Goal: Task Accomplishment & Management: Complete application form

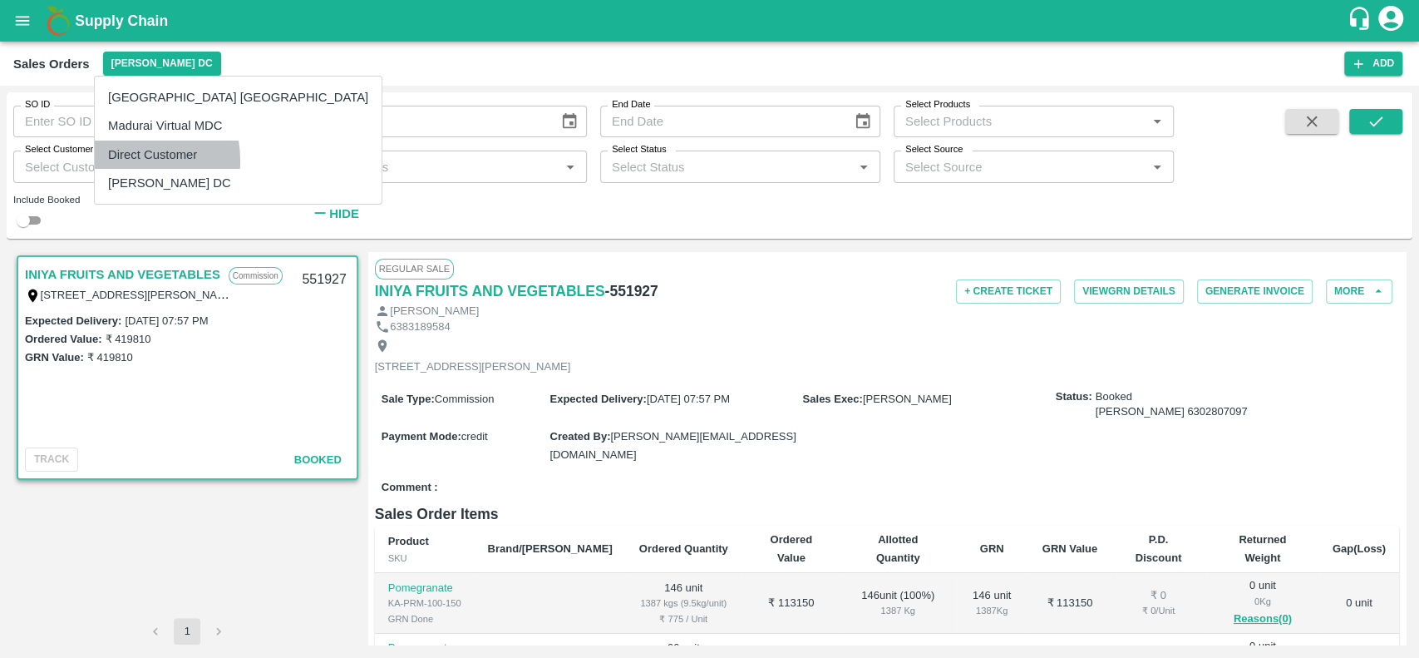
click at [121, 160] on li "Direct Customer" at bounding box center [238, 155] width 287 height 28
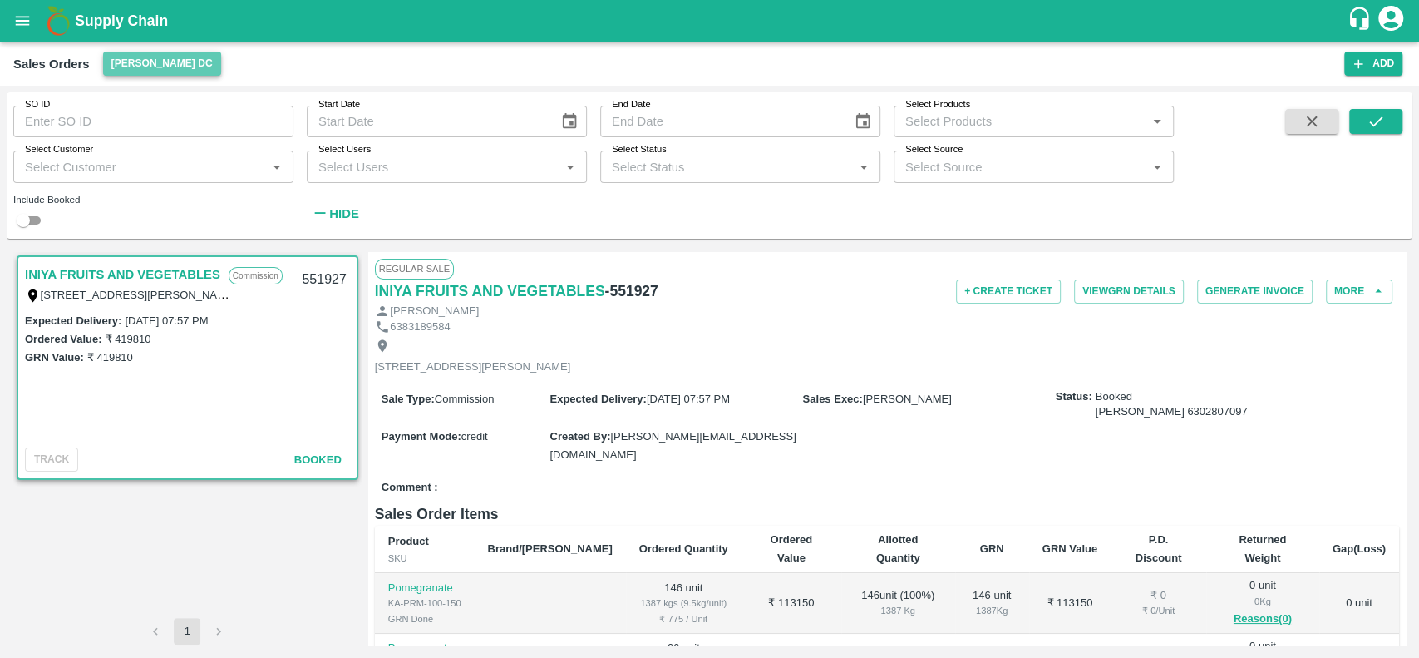
click at [120, 68] on button "[PERSON_NAME] DC" at bounding box center [162, 64] width 118 height 24
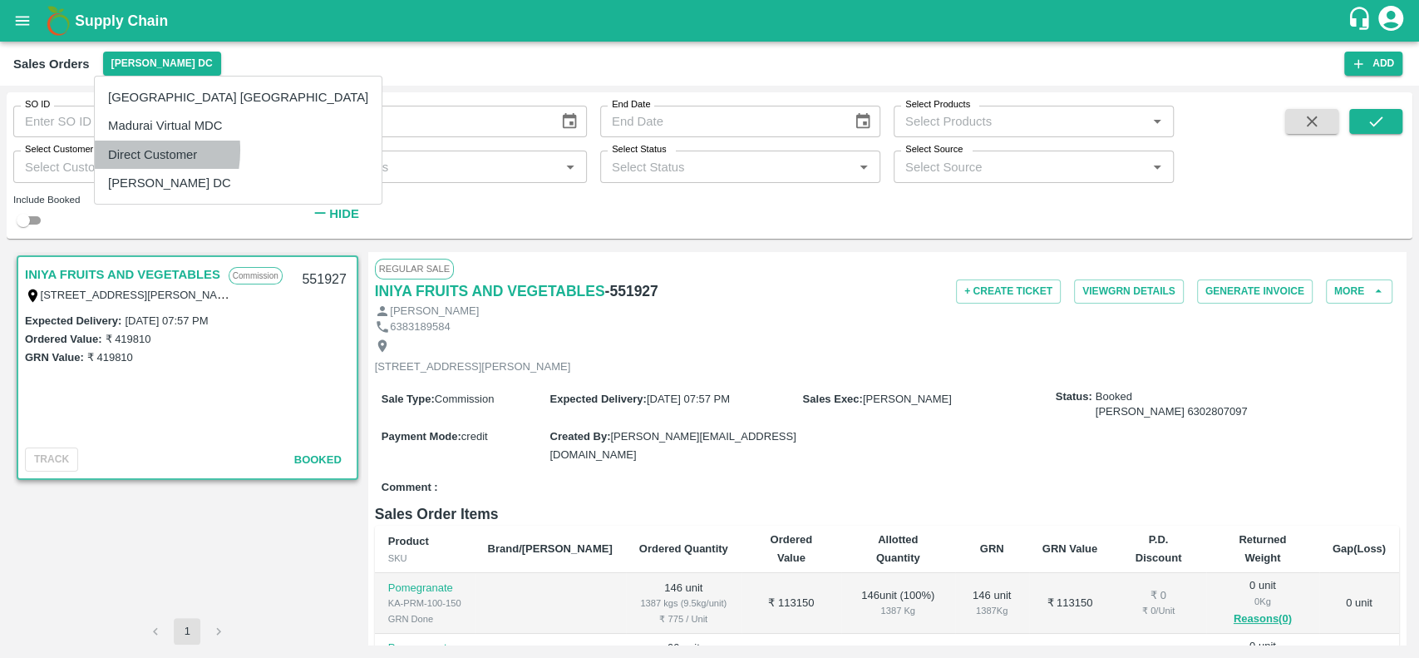
click at [116, 150] on li "Direct Customer" at bounding box center [238, 155] width 287 height 28
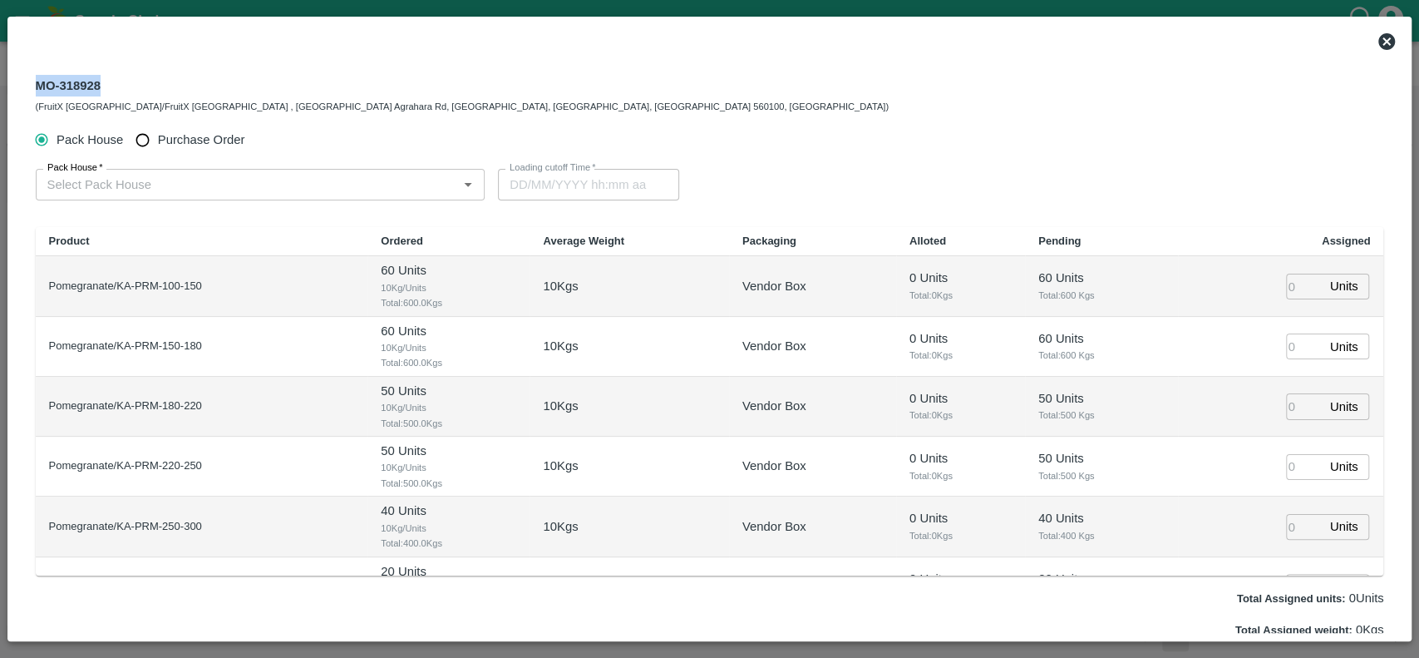
click at [1390, 43] on icon at bounding box center [1387, 42] width 20 height 20
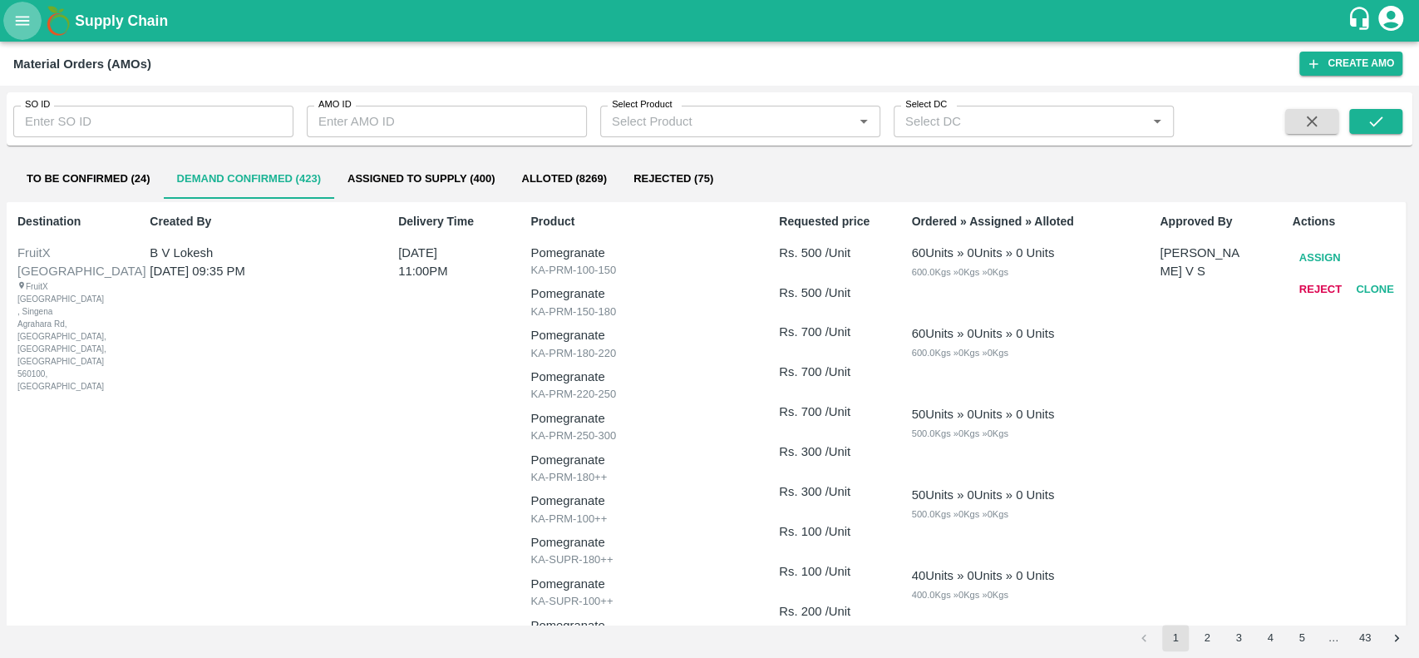
click at [27, 19] on icon "open drawer" at bounding box center [22, 21] width 18 height 18
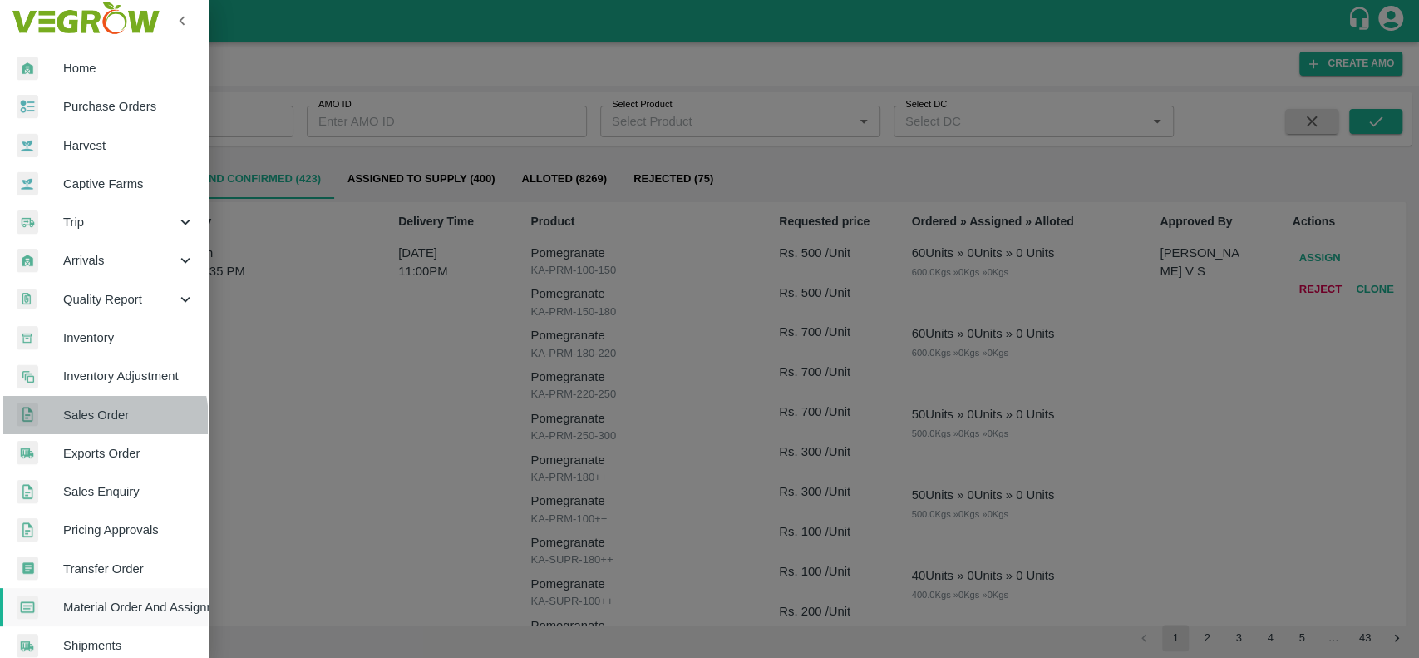
click at [65, 422] on span "Sales Order" at bounding box center [128, 415] width 131 height 18
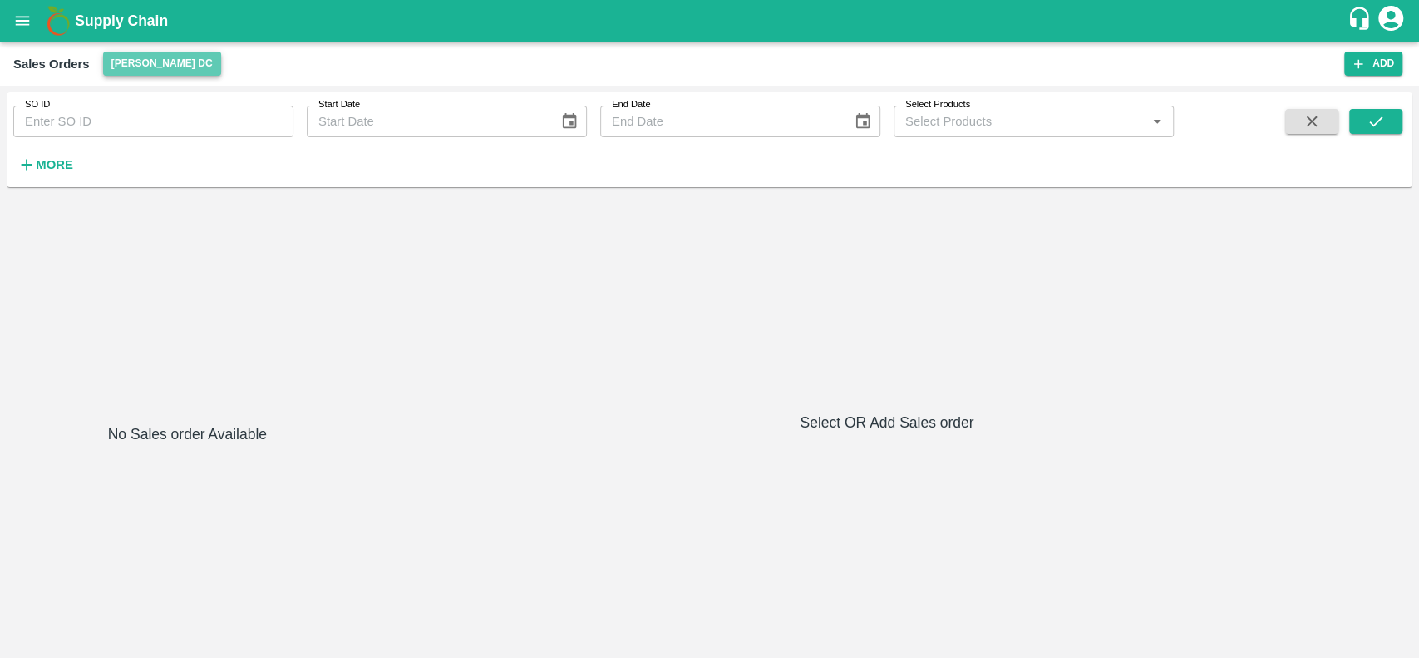
click at [116, 62] on button "[PERSON_NAME] DC" at bounding box center [162, 64] width 118 height 24
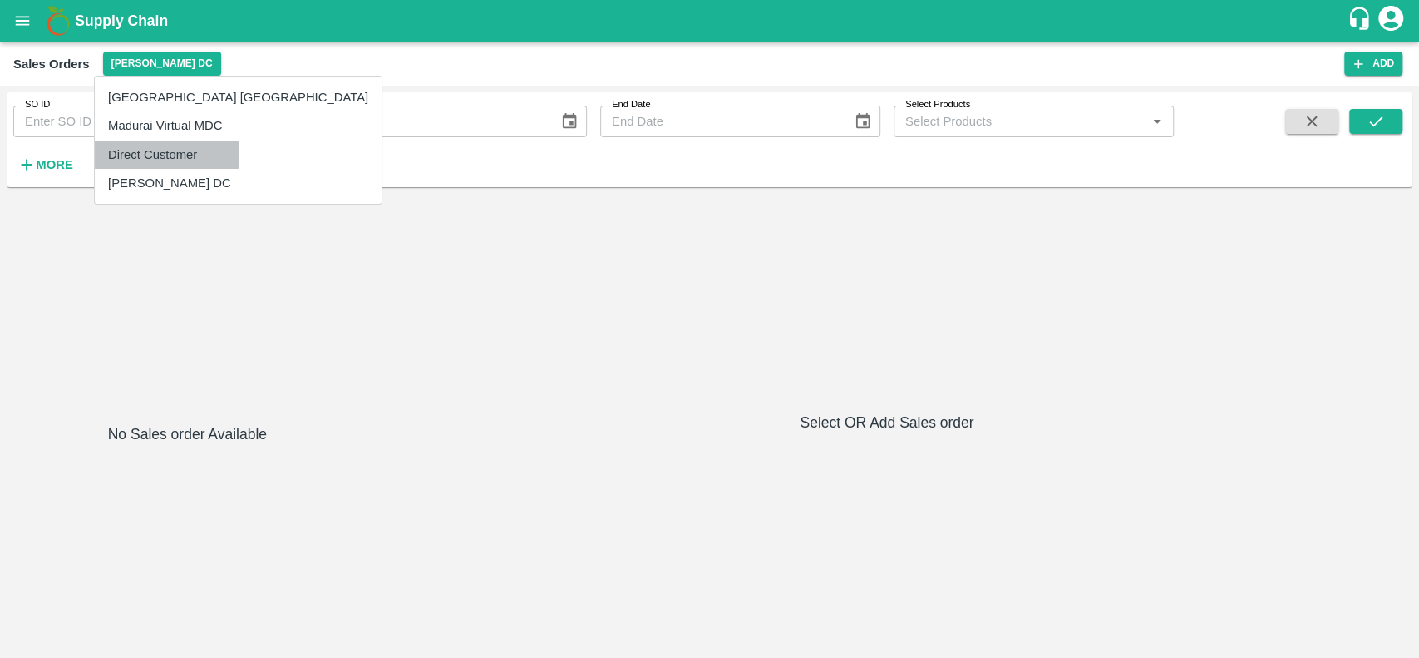
click at [115, 151] on li "Direct Customer" at bounding box center [238, 155] width 287 height 28
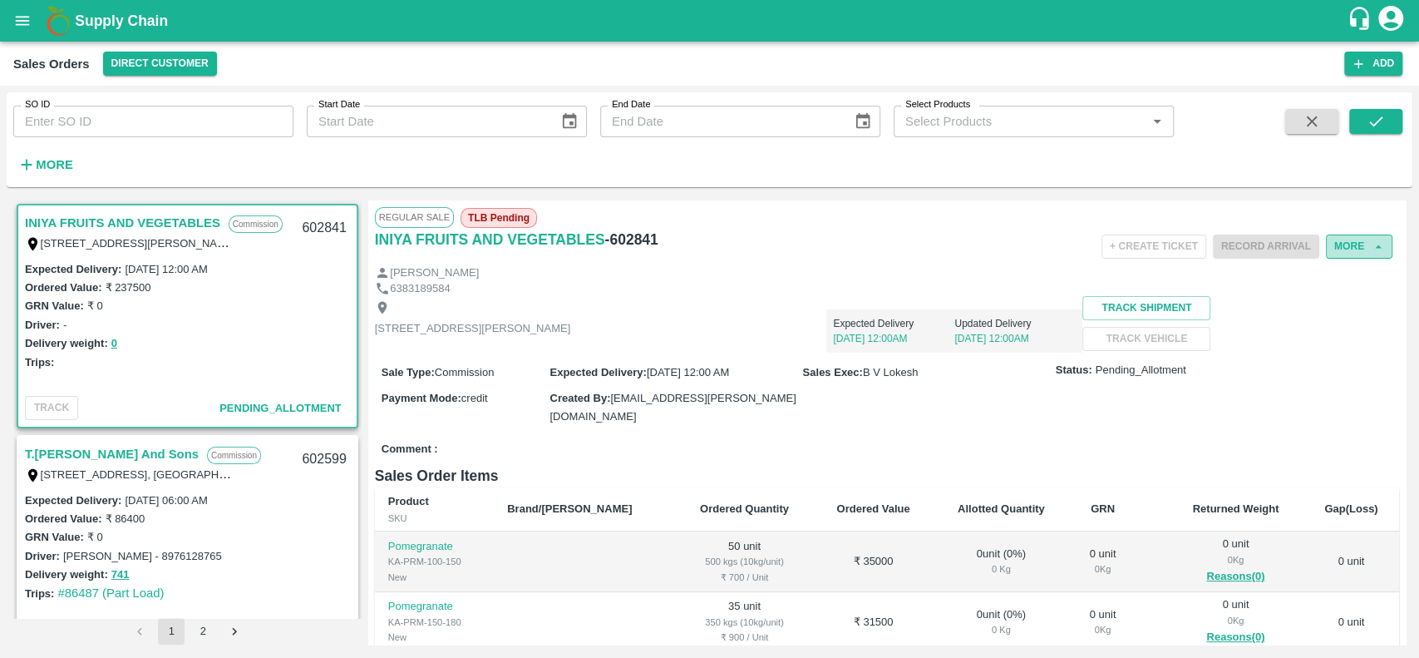
click at [1348, 254] on button "More" at bounding box center [1359, 246] width 67 height 24
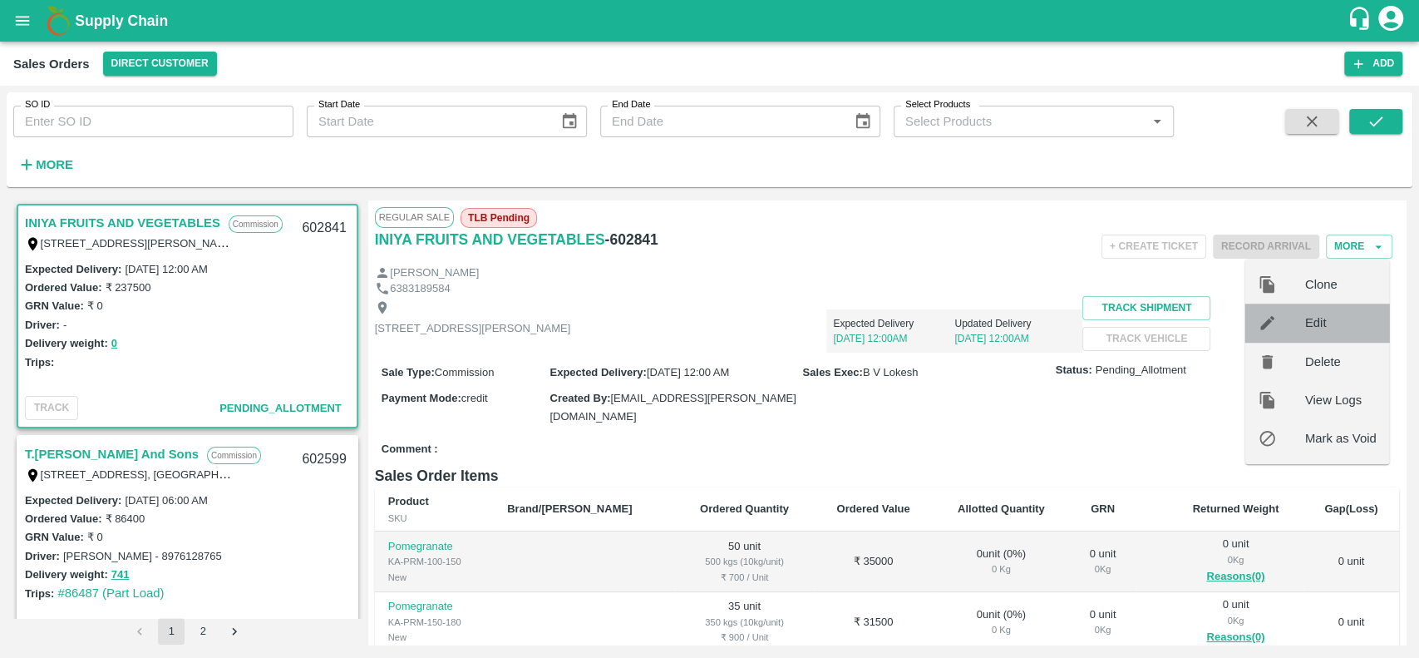
click at [1313, 325] on span "Edit" at bounding box center [1340, 322] width 71 height 18
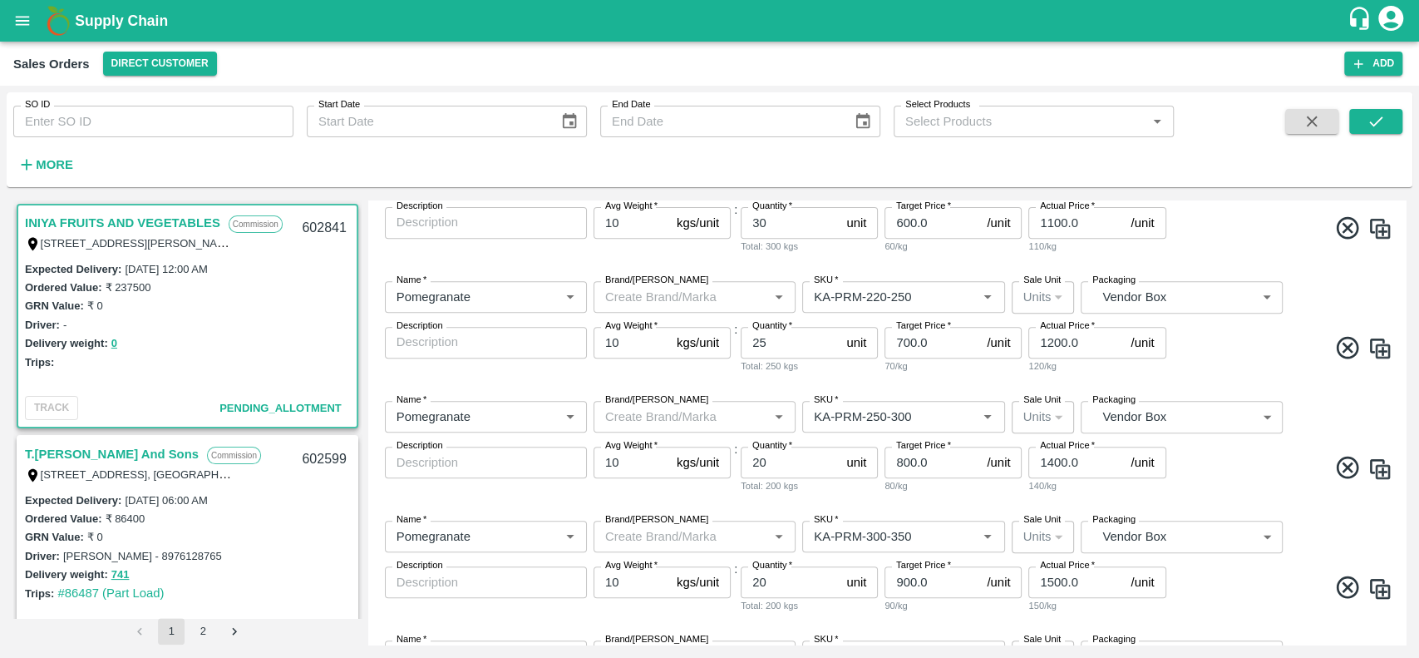
scroll to position [509, 0]
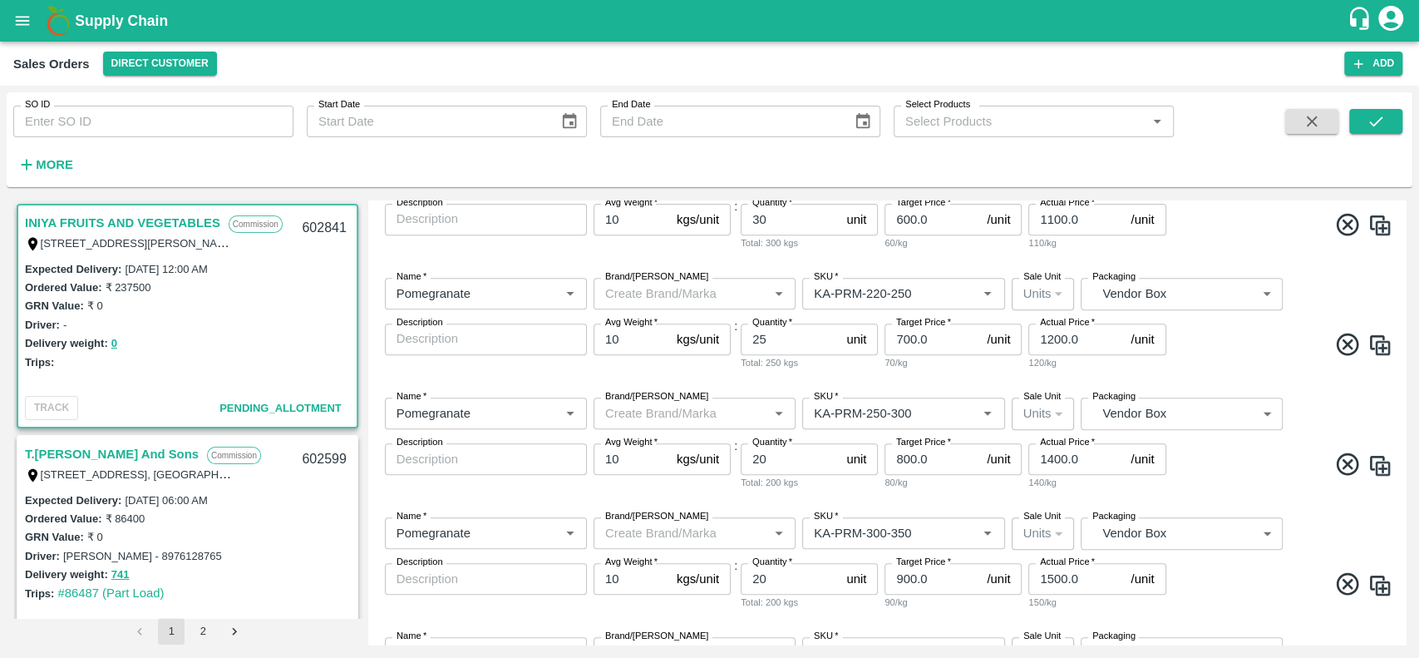
click at [106, 217] on link "INIYA FRUITS AND VEGETABLES" at bounding box center [122, 223] width 195 height 22
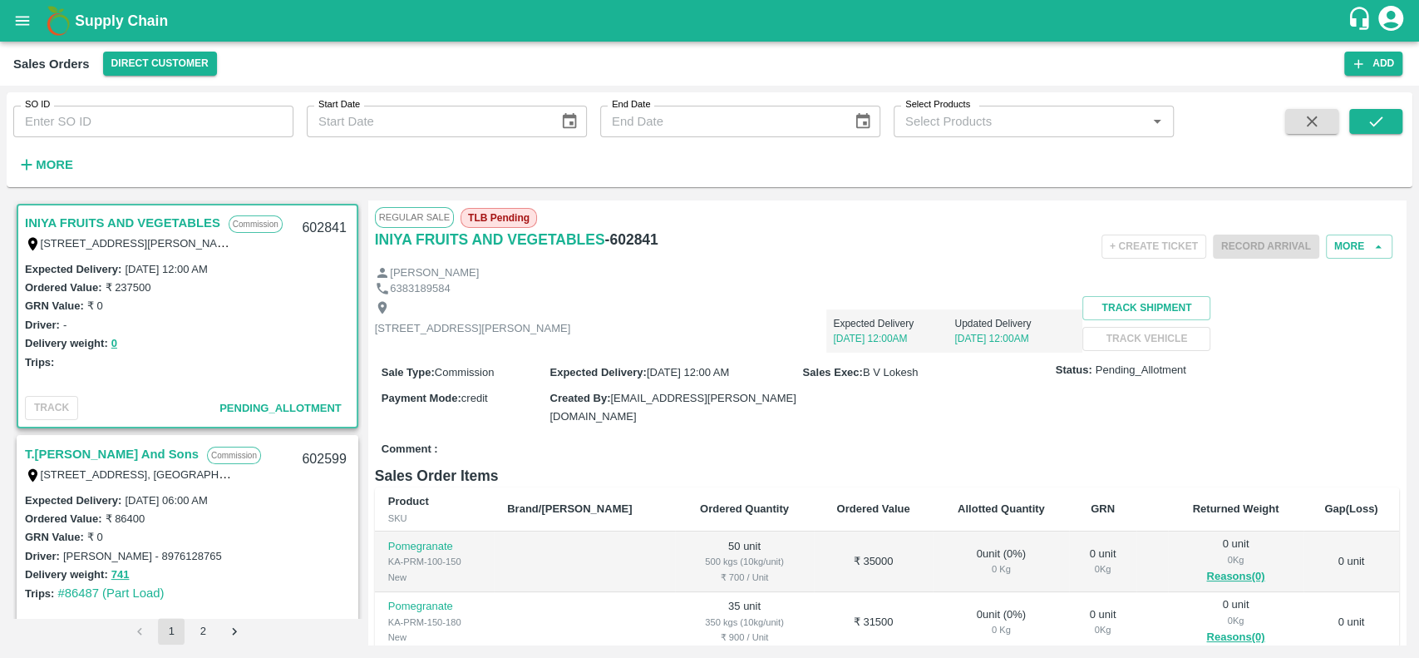
click at [1334, 259] on div "+ Create Ticket Record Arrival More" at bounding box center [1057, 246] width 683 height 37
click at [1339, 254] on button "More" at bounding box center [1359, 246] width 67 height 24
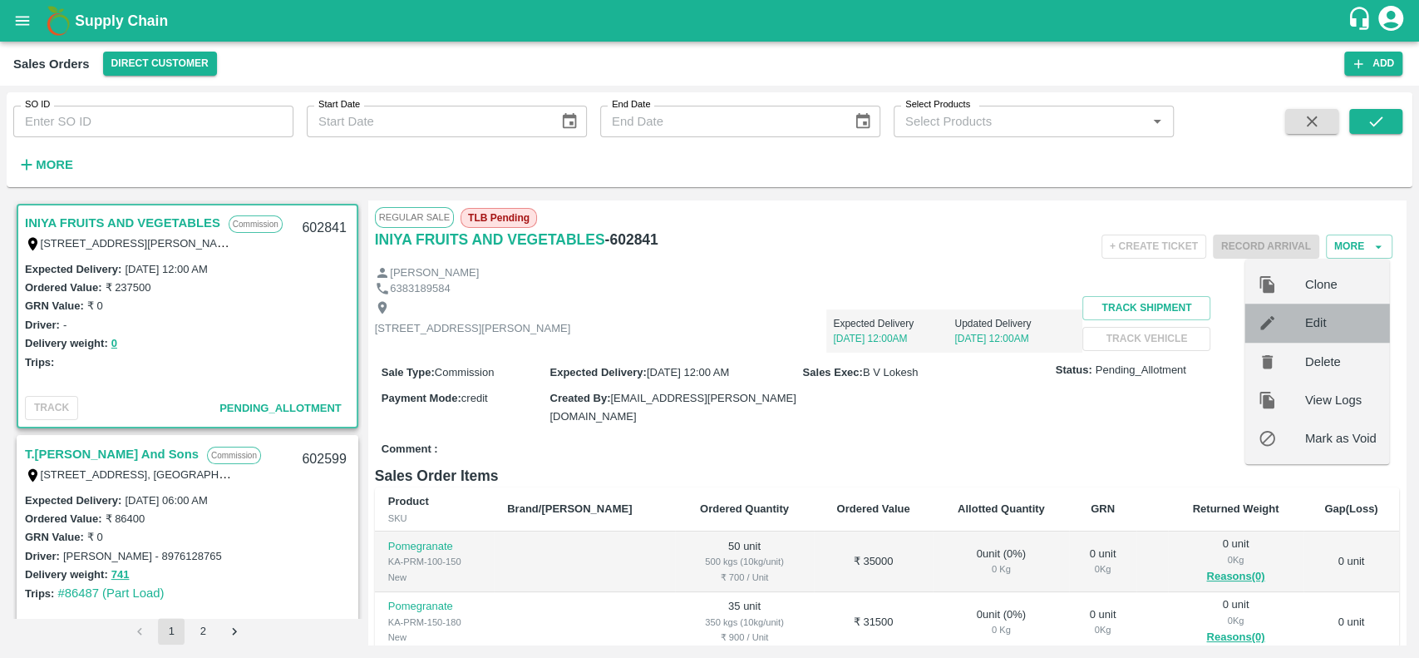
click at [1312, 316] on span "Edit" at bounding box center [1340, 322] width 71 height 18
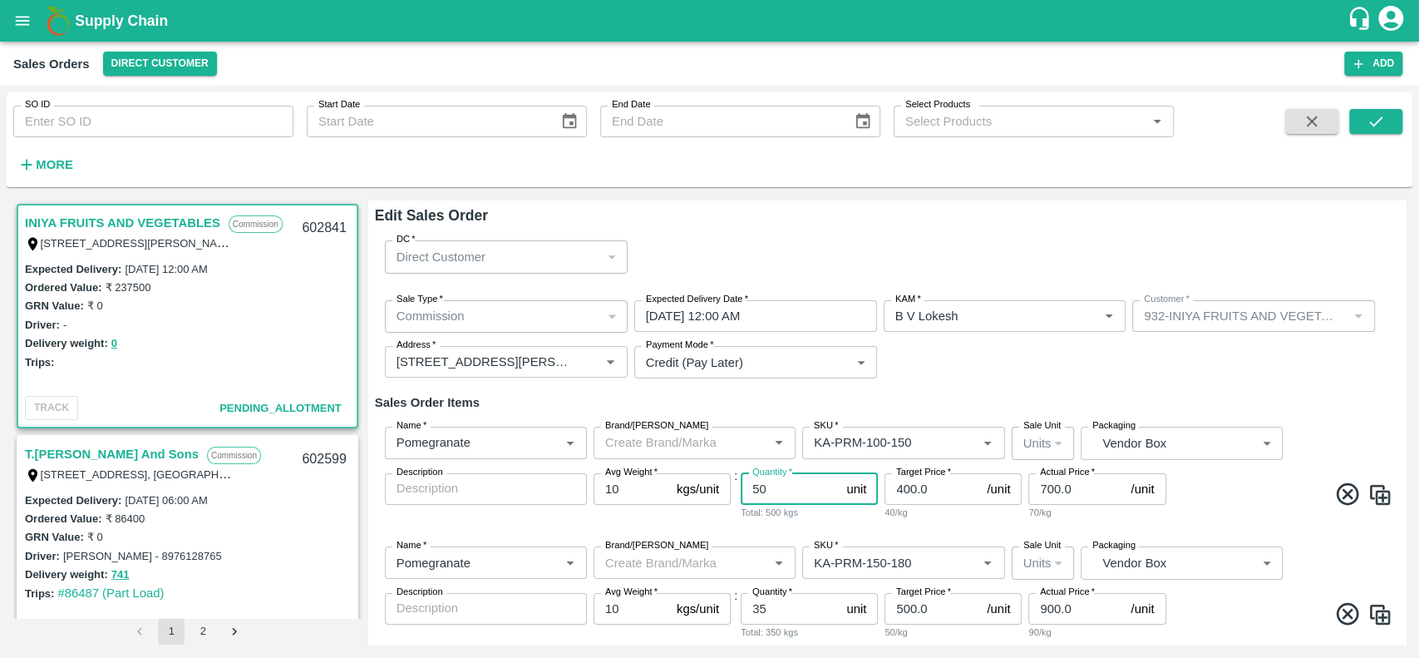
drag, startPoint x: 783, startPoint y: 486, endPoint x: 740, endPoint y: 489, distance: 43.3
click at [741, 489] on input "50" at bounding box center [790, 489] width 99 height 32
type input "100"
click at [846, 529] on div "Name   * Name   * Brand/Marka Brand/Marka SKU   * SKU   * Sale Unit Units 2 Sal…" at bounding box center [887, 473] width 1024 height 120
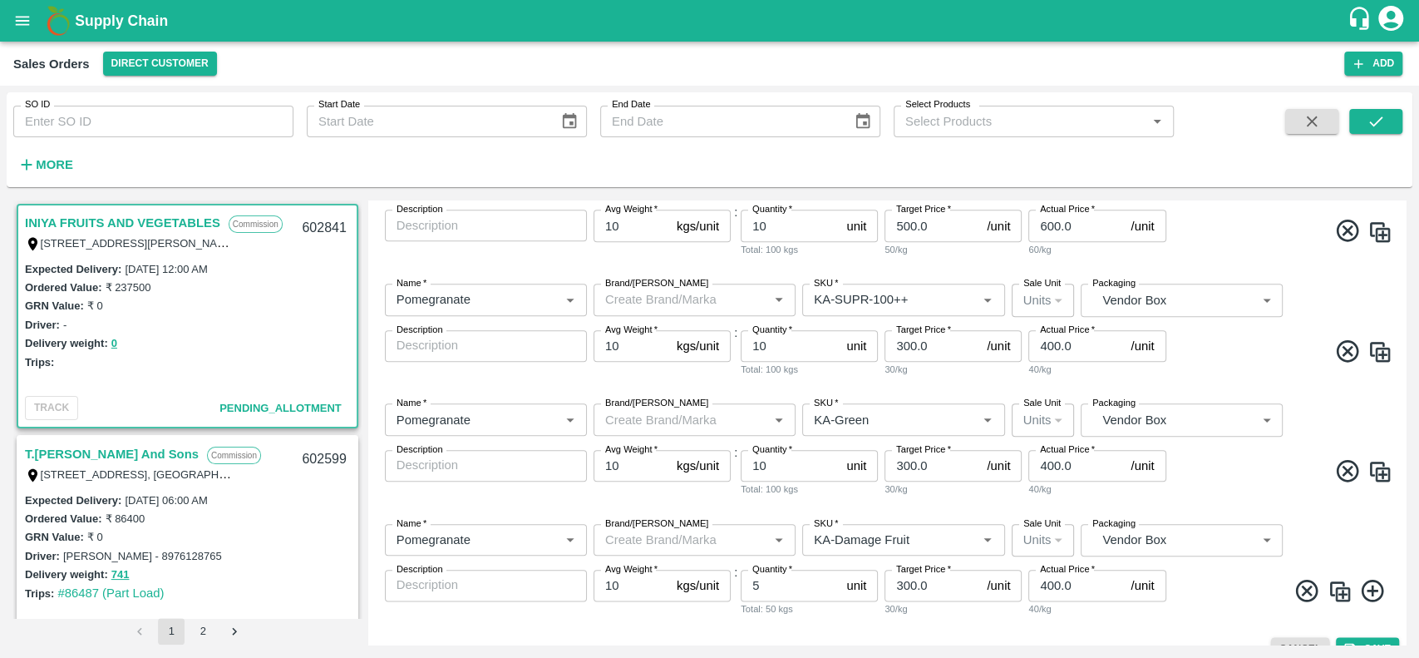
scroll to position [1247, 0]
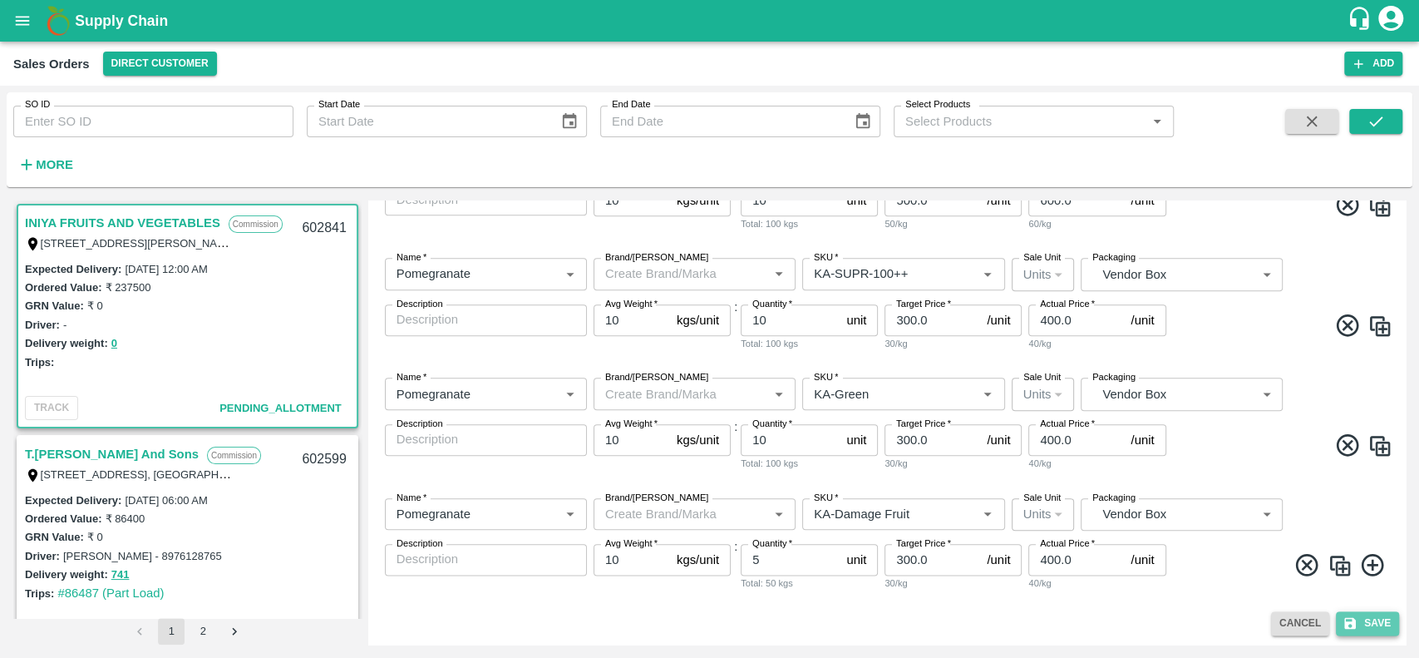
click at [1359, 624] on button "Save" at bounding box center [1367, 623] width 63 height 24
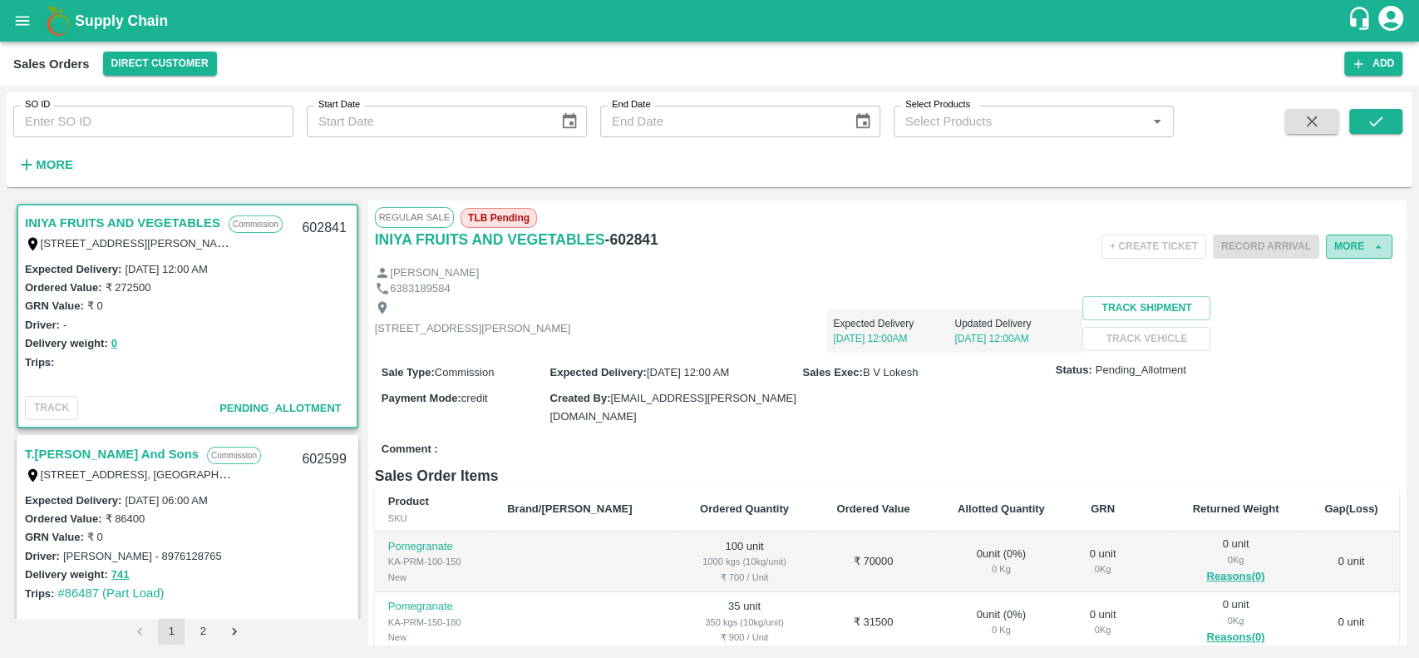
click at [1345, 249] on button "More" at bounding box center [1359, 246] width 67 height 24
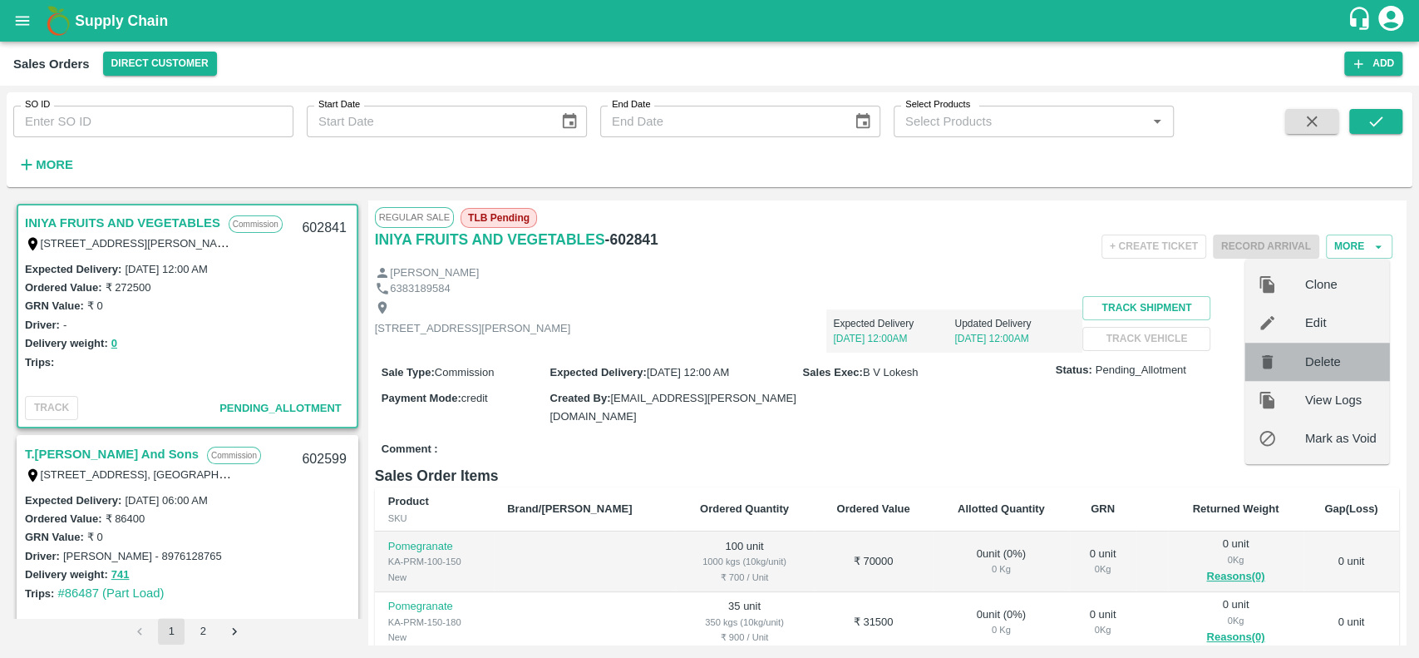
click at [1308, 365] on span "Delete" at bounding box center [1340, 362] width 71 height 18
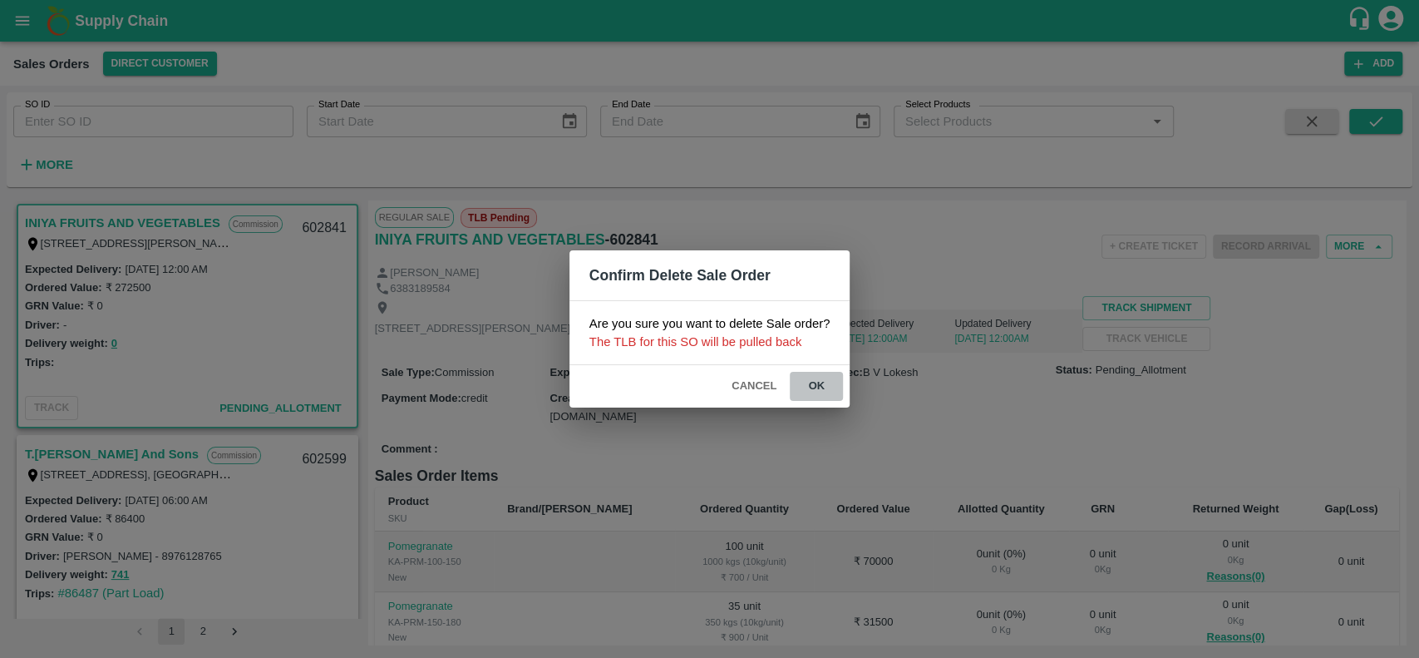
click at [820, 382] on button "ok" at bounding box center [816, 386] width 53 height 29
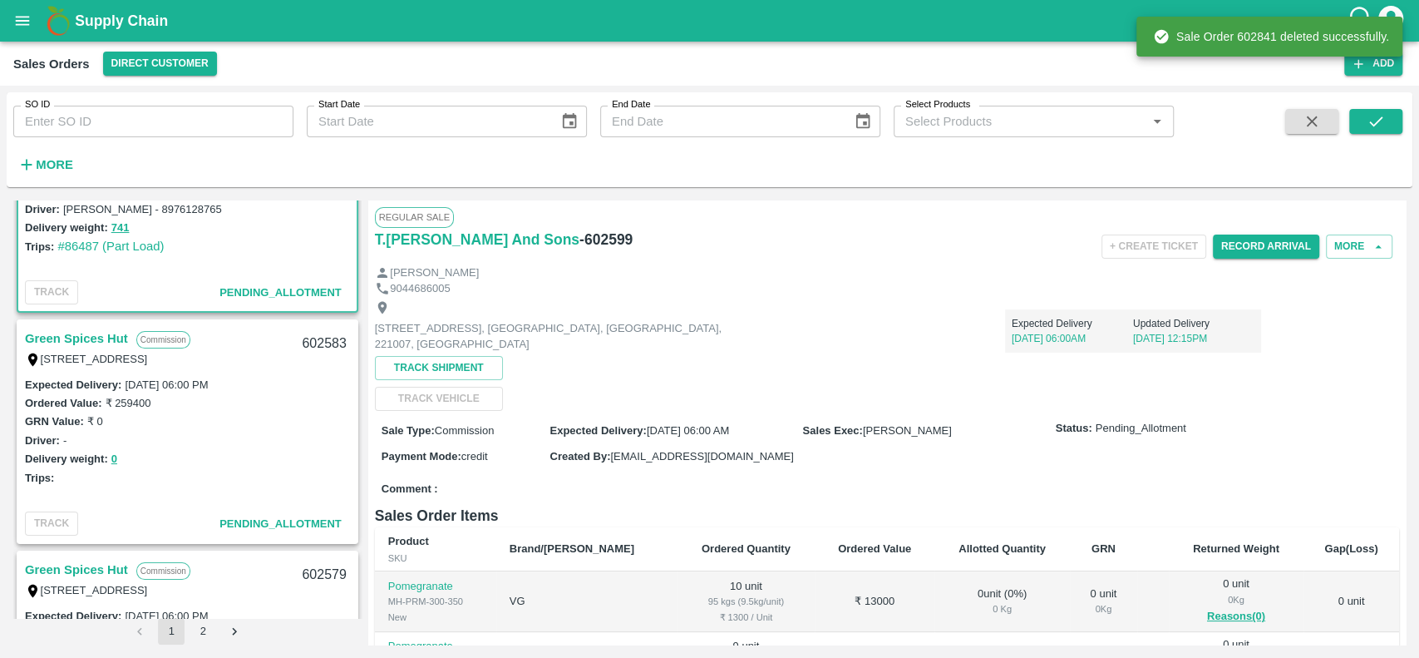
scroll to position [123, 0]
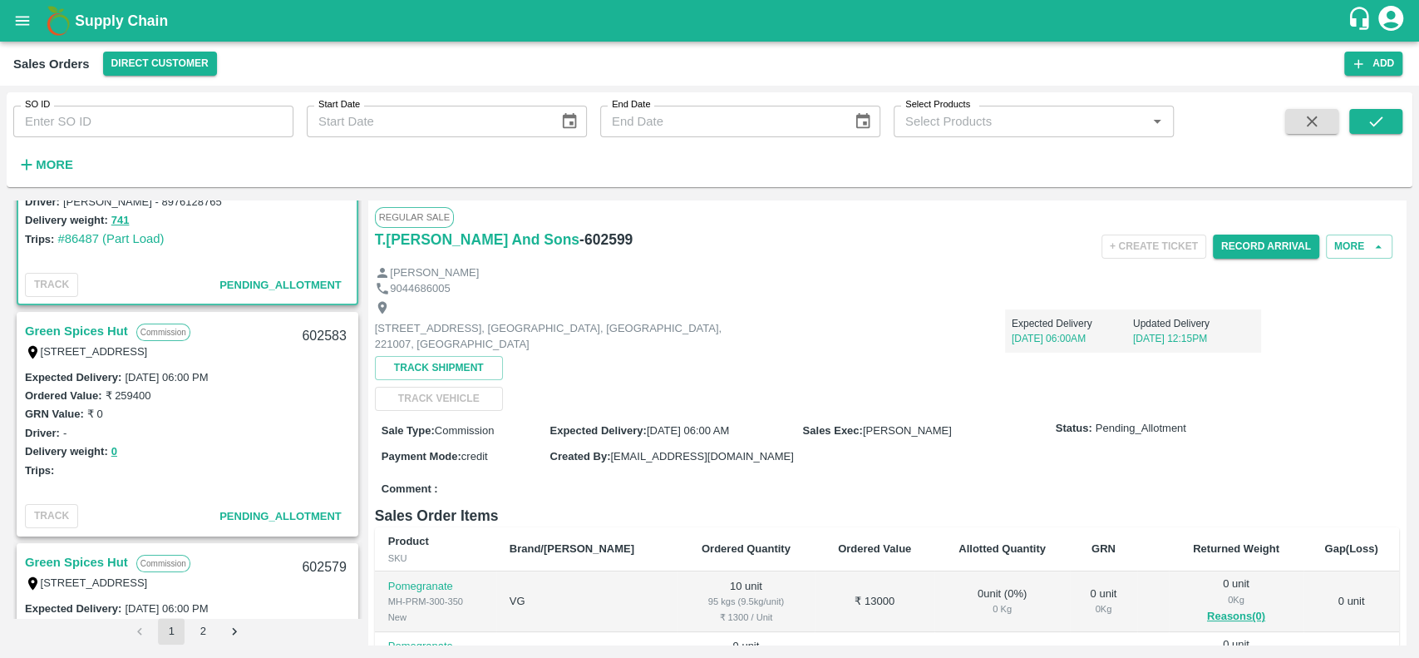
click at [55, 323] on link "Green Spices Hut" at bounding box center [76, 331] width 103 height 22
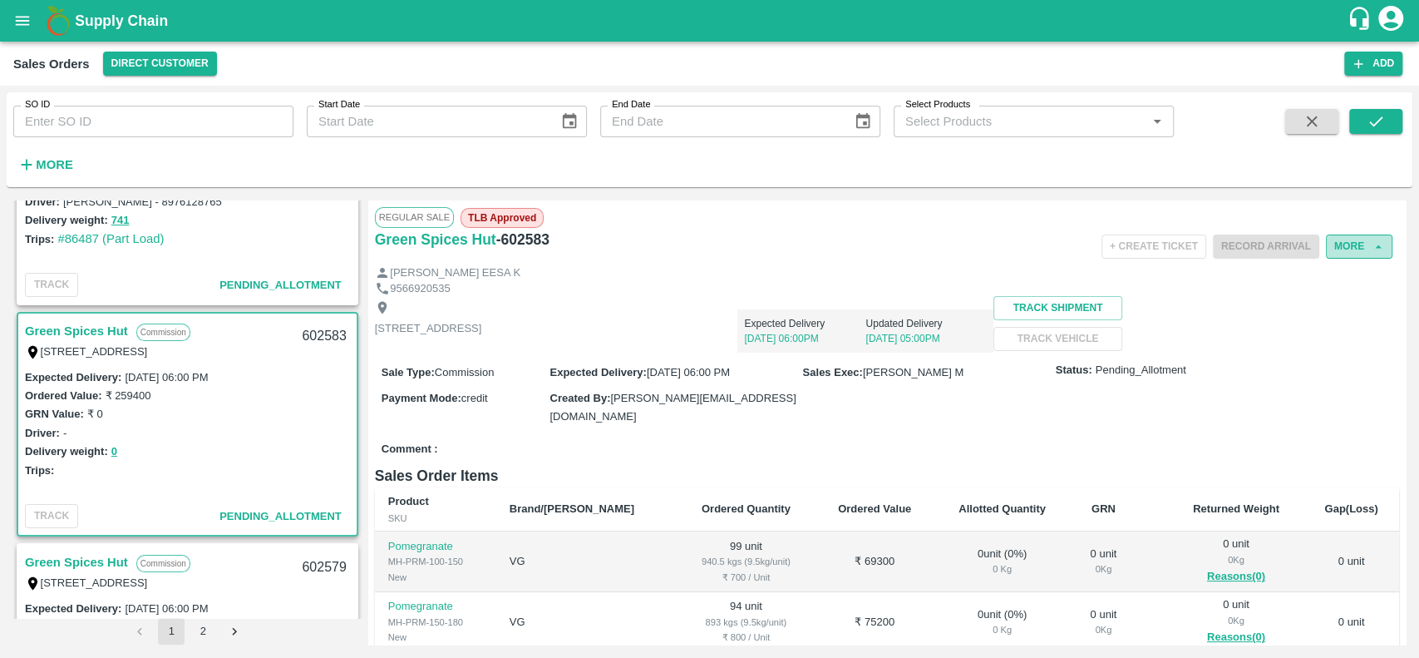
click at [1330, 253] on button "More" at bounding box center [1359, 246] width 67 height 24
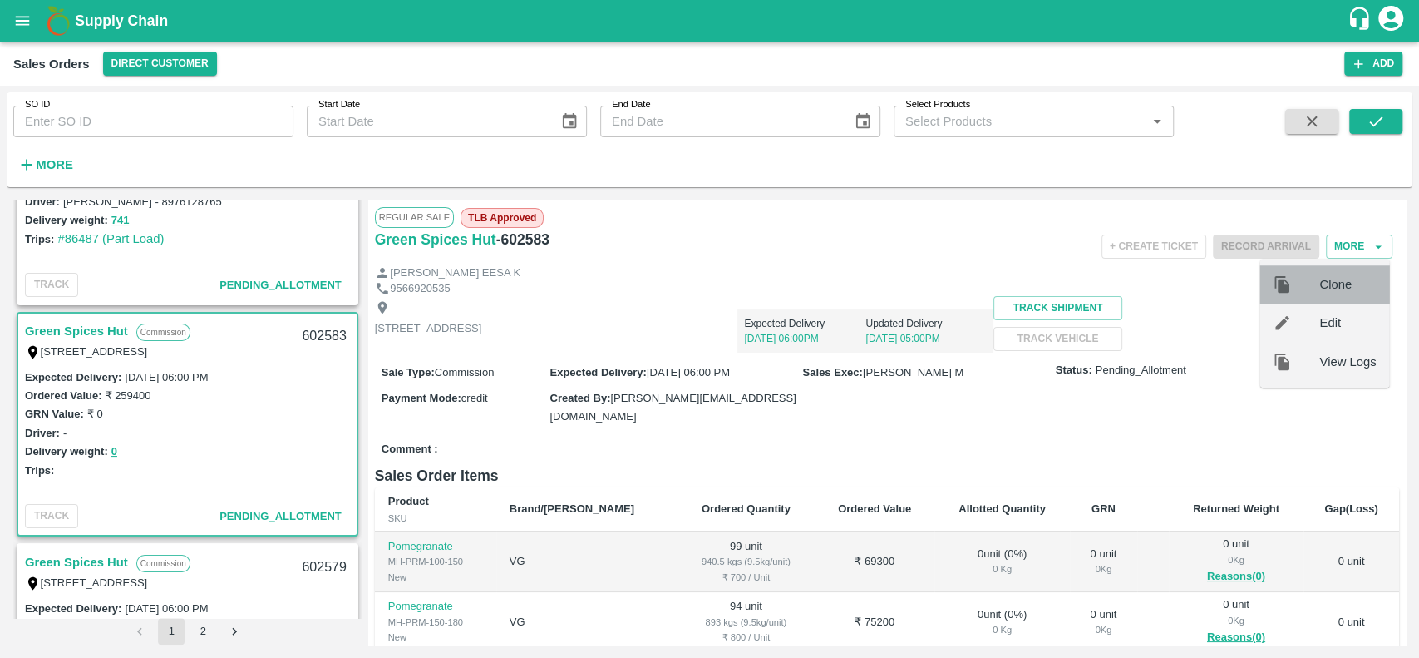
click at [1325, 279] on span "Clone" at bounding box center [1347, 284] width 57 height 18
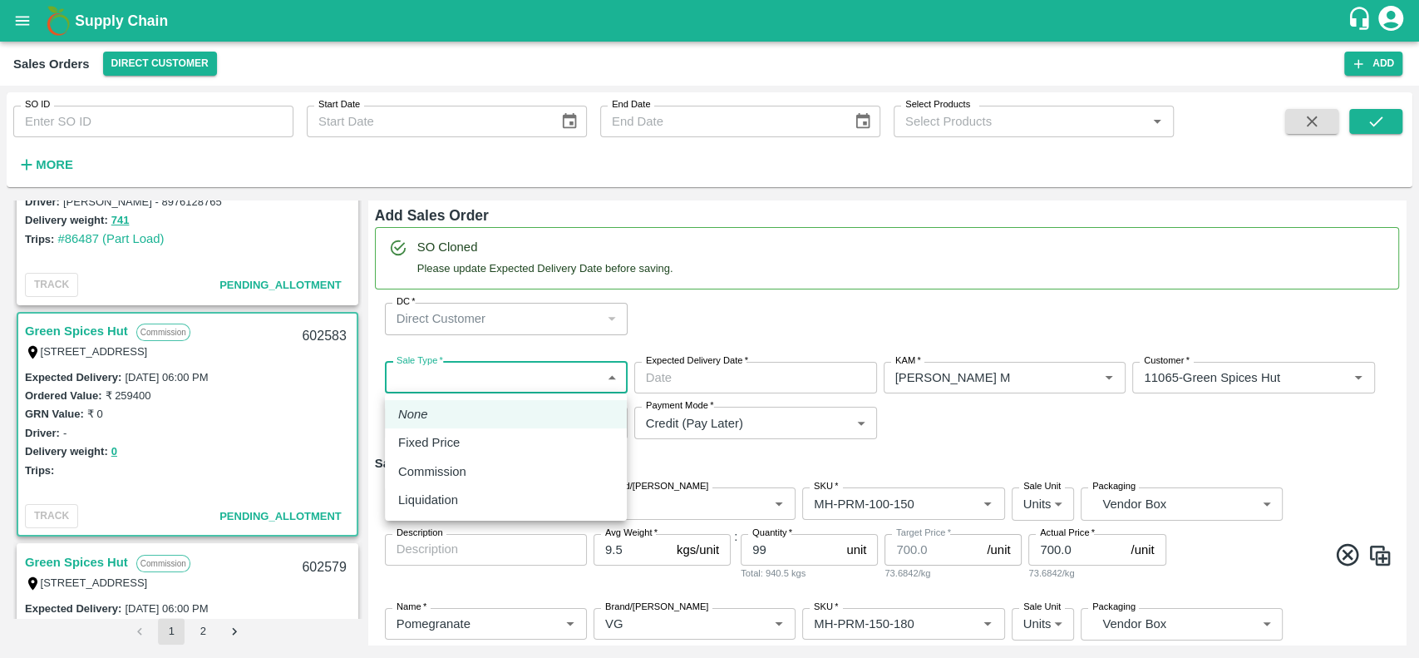
click at [498, 374] on body "Supply Chain Sales Orders Direct Customer Add SO ID SO ID Start Date Start Date…" at bounding box center [709, 329] width 1419 height 658
click at [481, 474] on div "Commission" at bounding box center [505, 471] width 215 height 18
type input "2"
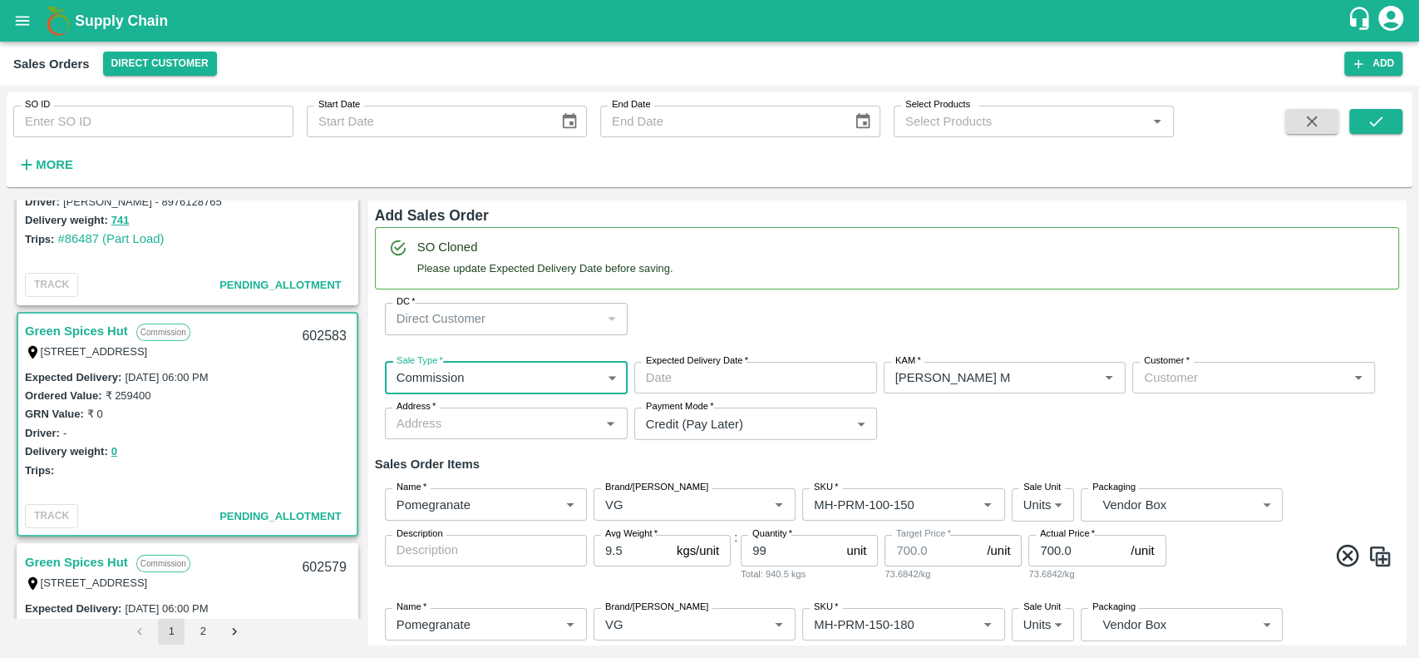
type input "DD/MM/YYYY hh:mm aa"
click at [668, 392] on input "DD/MM/YYYY hh:mm aa" at bounding box center [749, 378] width 231 height 32
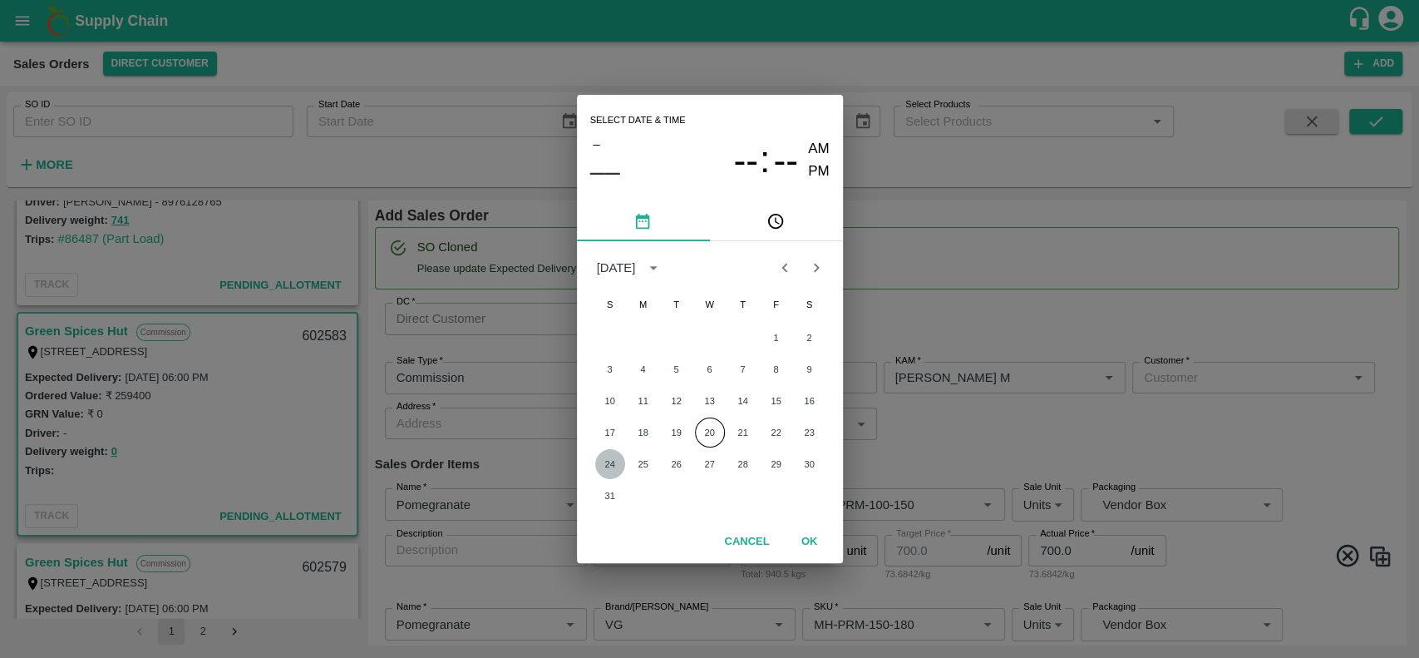
click at [617, 461] on button "24" at bounding box center [610, 464] width 30 height 30
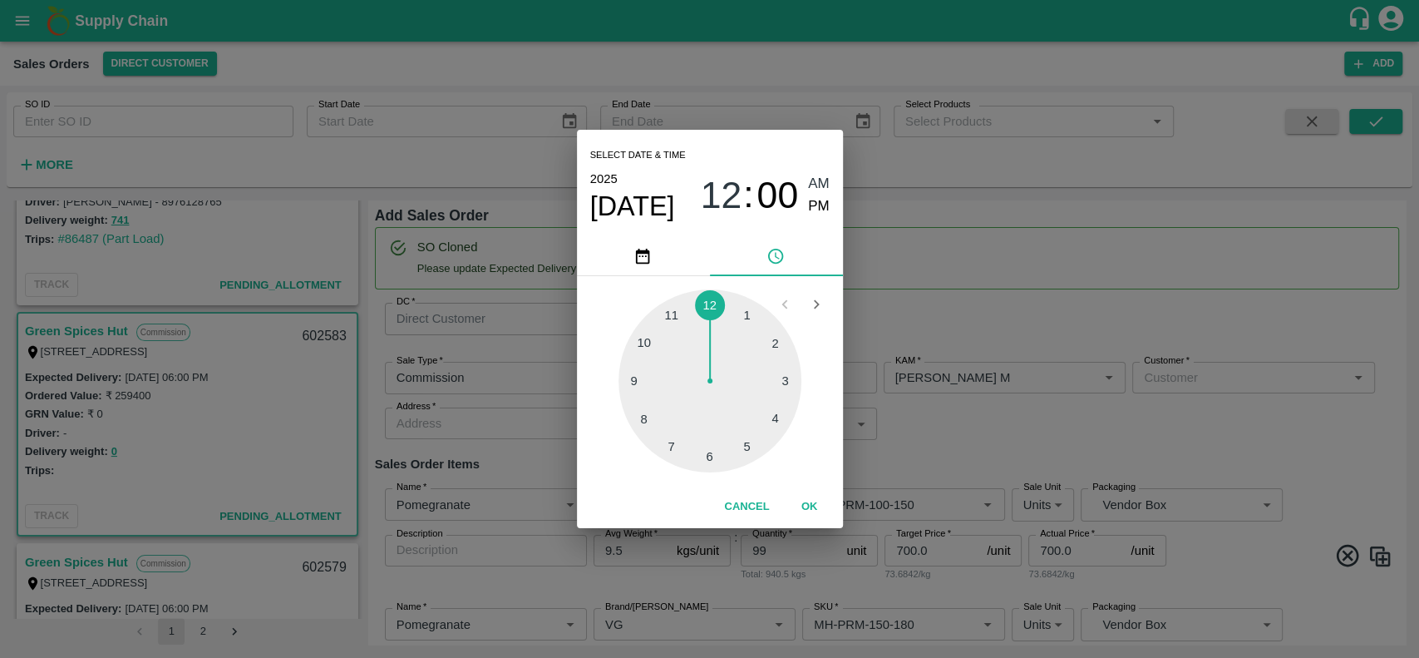
click at [673, 314] on div at bounding box center [710, 380] width 183 height 183
click at [805, 210] on div "11 : 00 AM PM" at bounding box center [764, 195] width 129 height 44
click at [819, 205] on span "PM" at bounding box center [819, 206] width 22 height 22
type input "24/08/2025 11:00 PM"
click at [805, 500] on button "OK" at bounding box center [809, 506] width 53 height 29
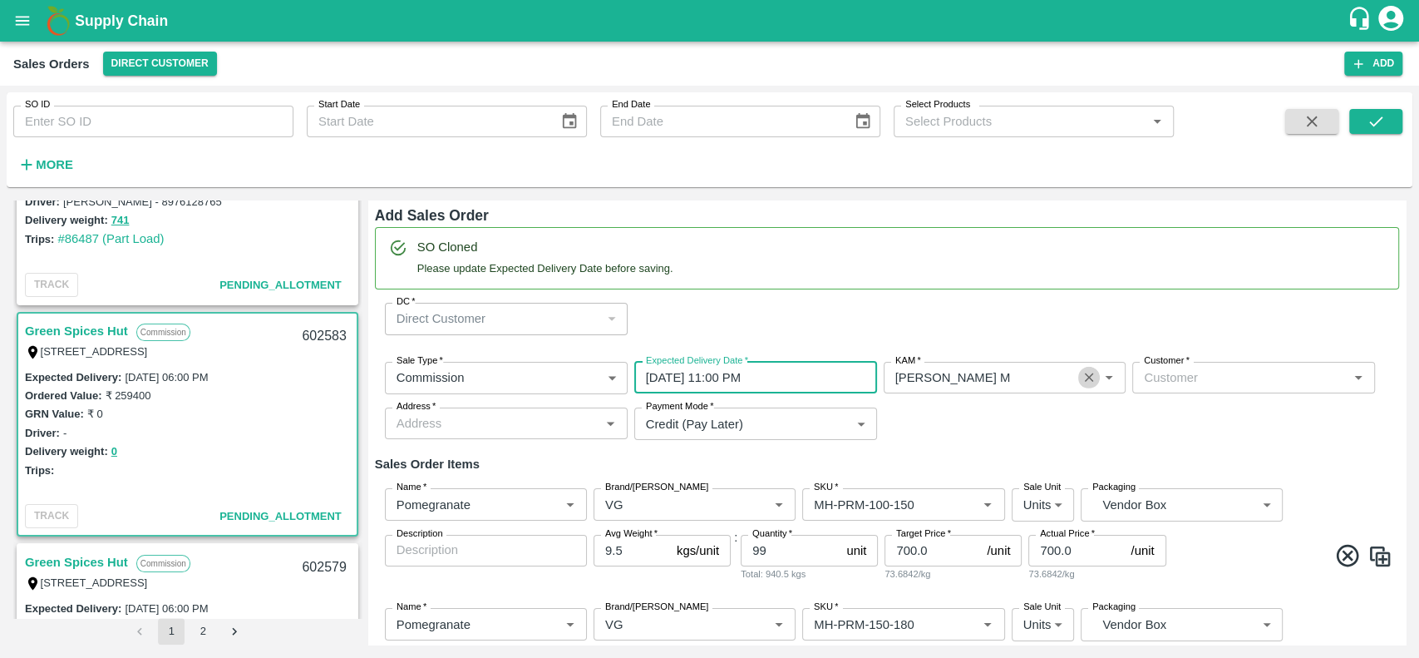
click at [1084, 374] on icon "Clear" at bounding box center [1088, 377] width 9 height 9
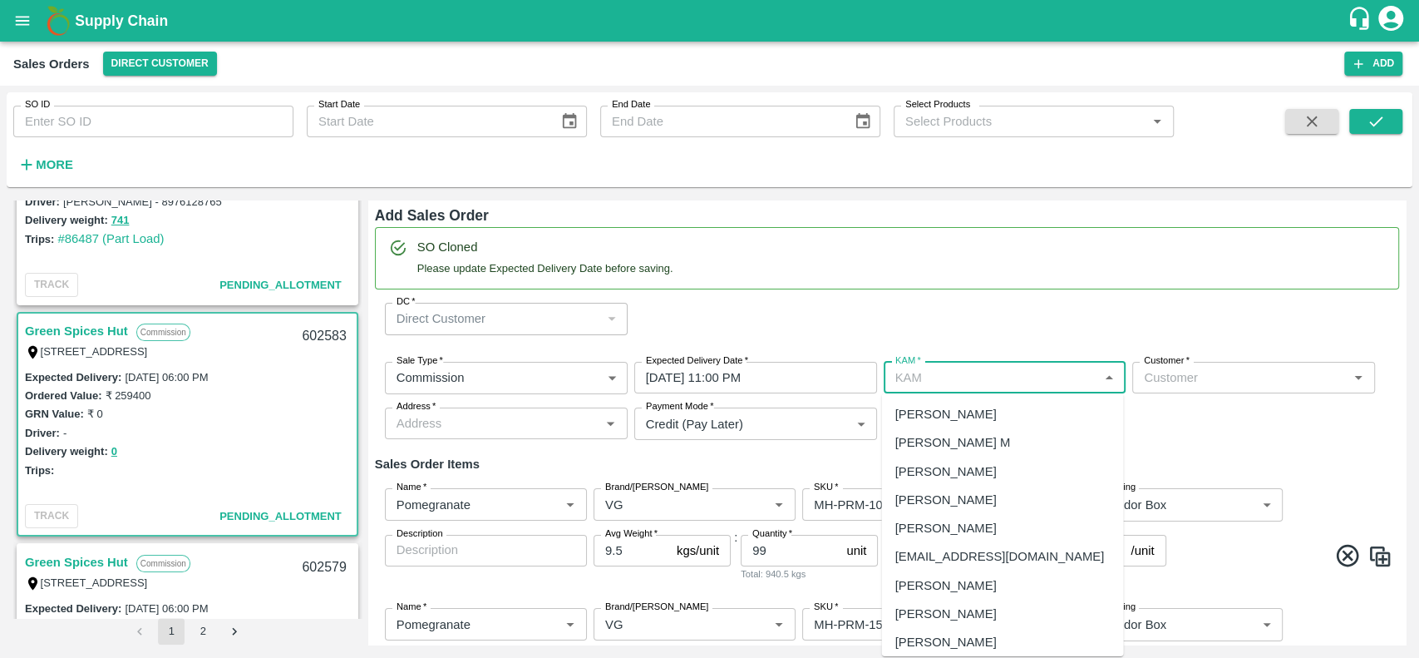
click at [1008, 383] on input "KAM   *" at bounding box center [991, 378] width 205 height 22
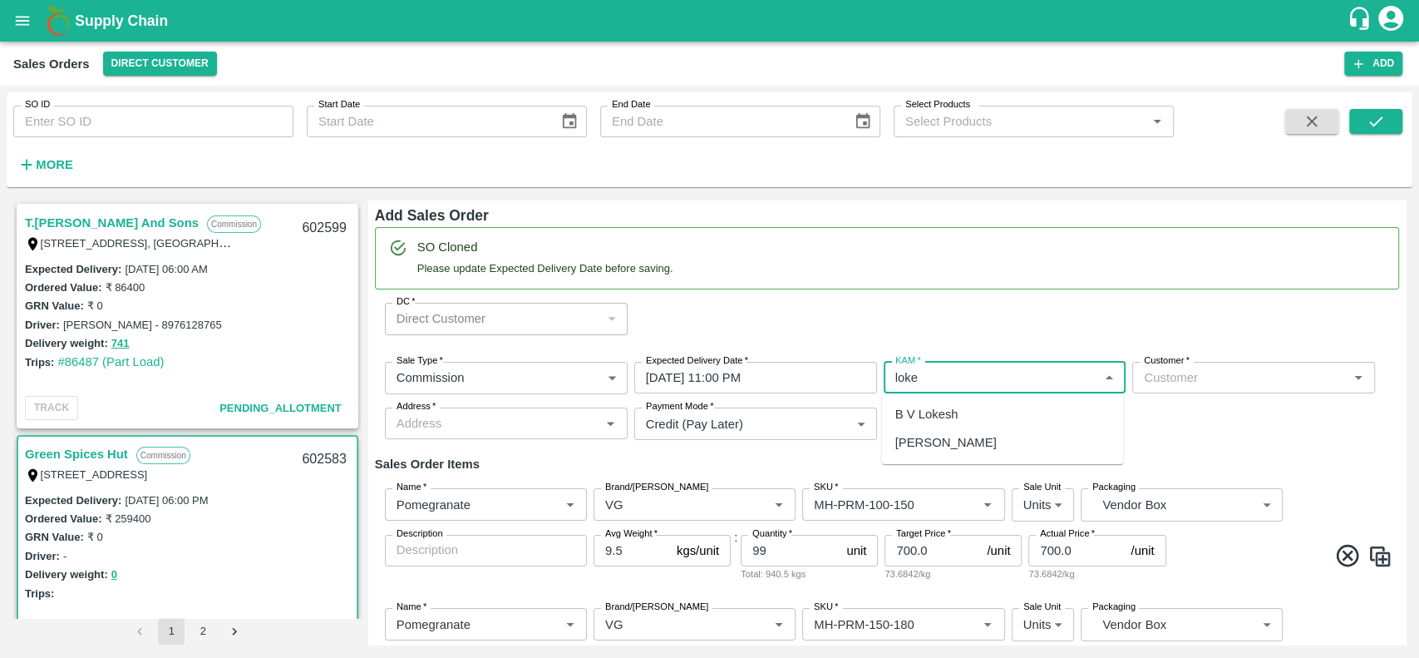
type input "loke"
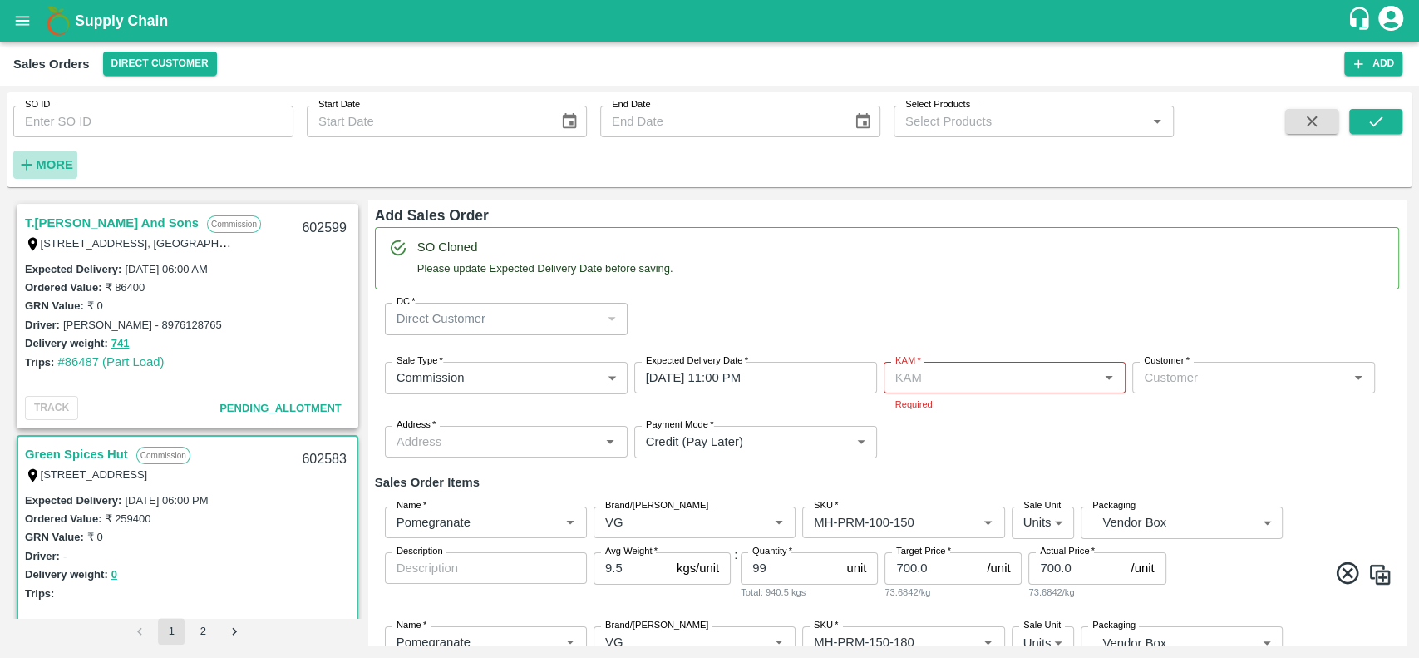
click at [51, 167] on strong "More" at bounding box center [54, 164] width 37 height 13
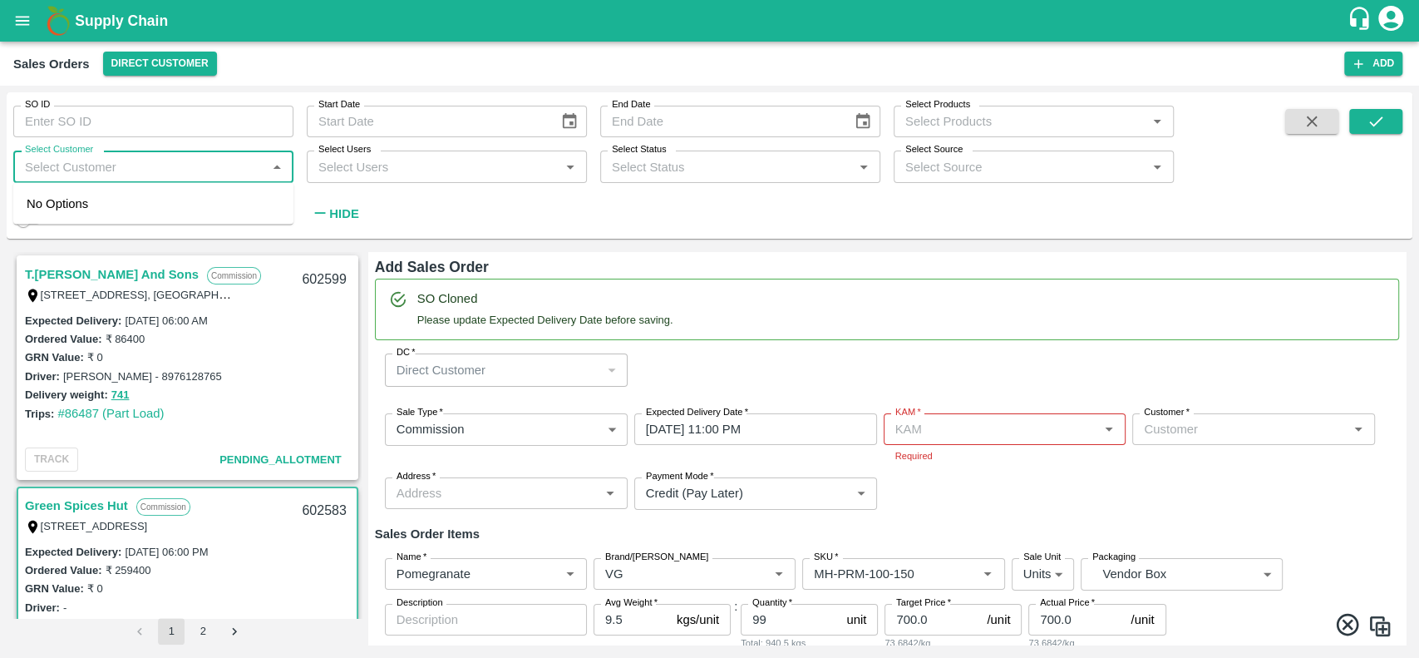
click at [53, 168] on input "Select Customer" at bounding box center [139, 166] width 243 height 22
type input "iniya"
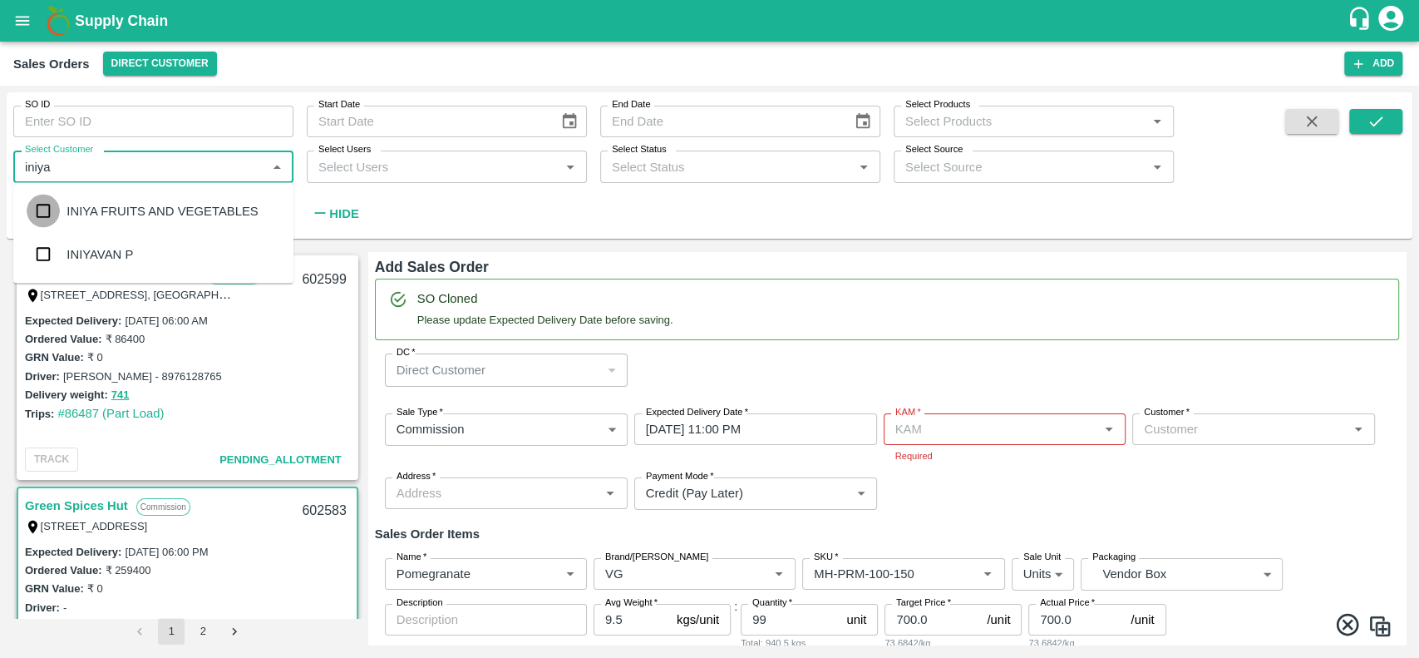
click at [37, 204] on input "checkbox" at bounding box center [43, 211] width 33 height 33
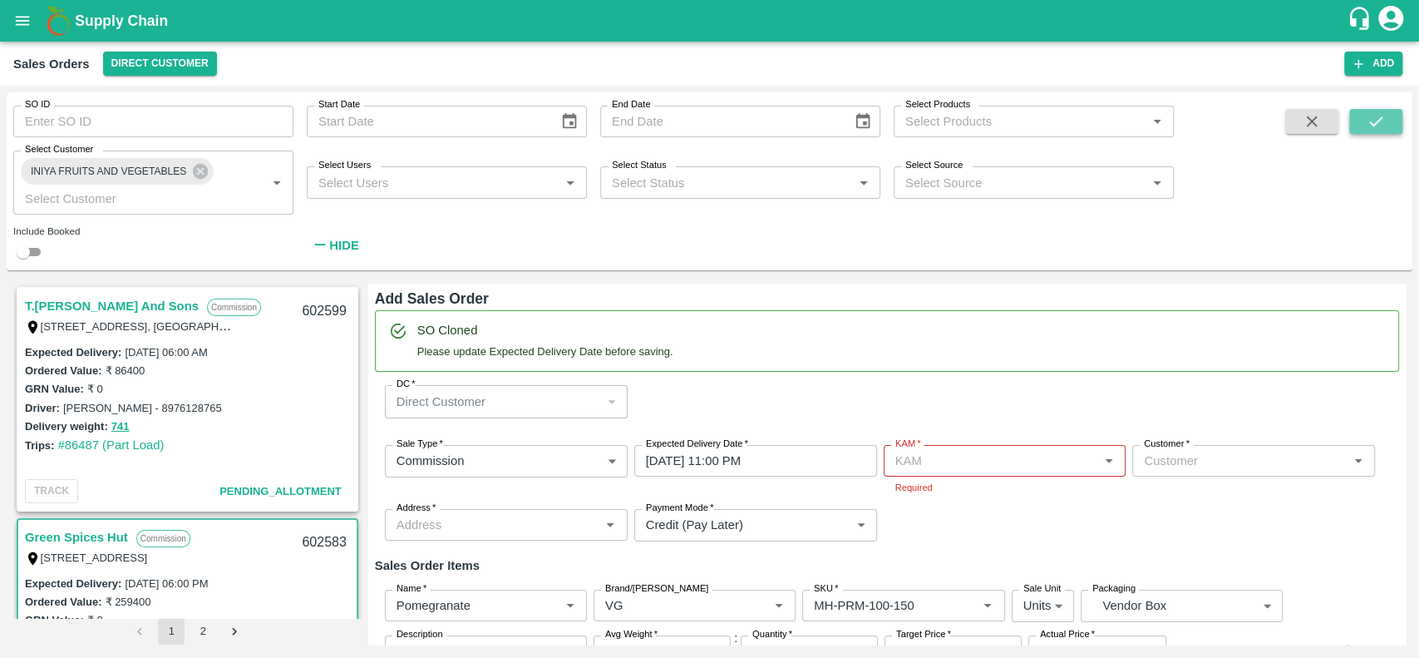
click at [1374, 114] on icon "submit" at bounding box center [1376, 121] width 18 height 18
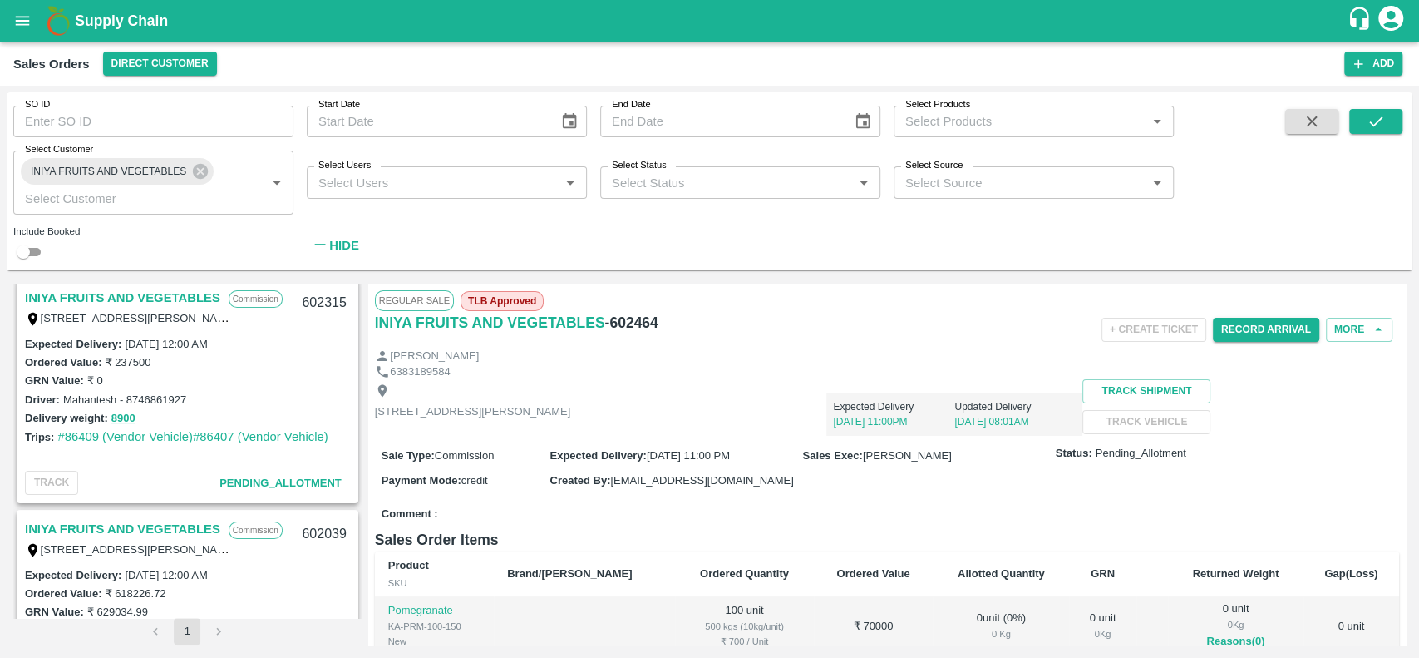
scroll to position [239, 0]
click at [35, 297] on link "INIYA FRUITS AND VEGETABLES" at bounding box center [122, 299] width 195 height 22
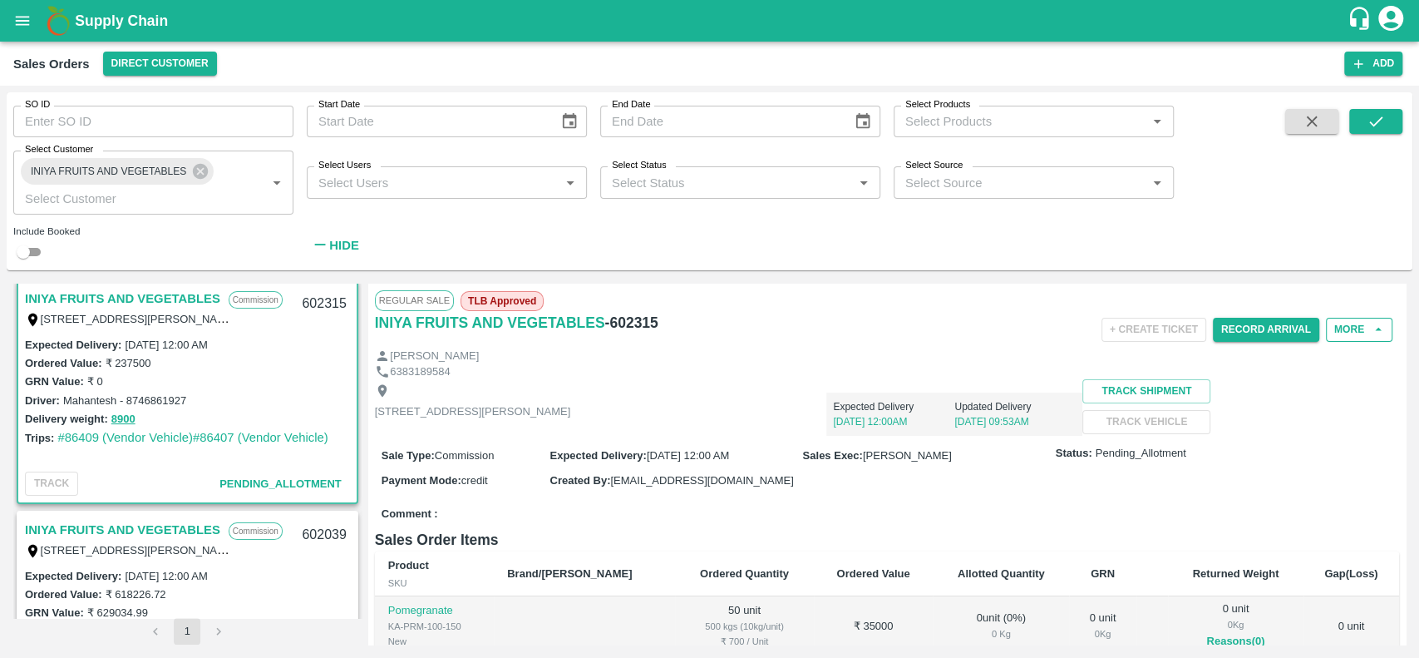
click at [1339, 331] on button "More" at bounding box center [1359, 330] width 67 height 24
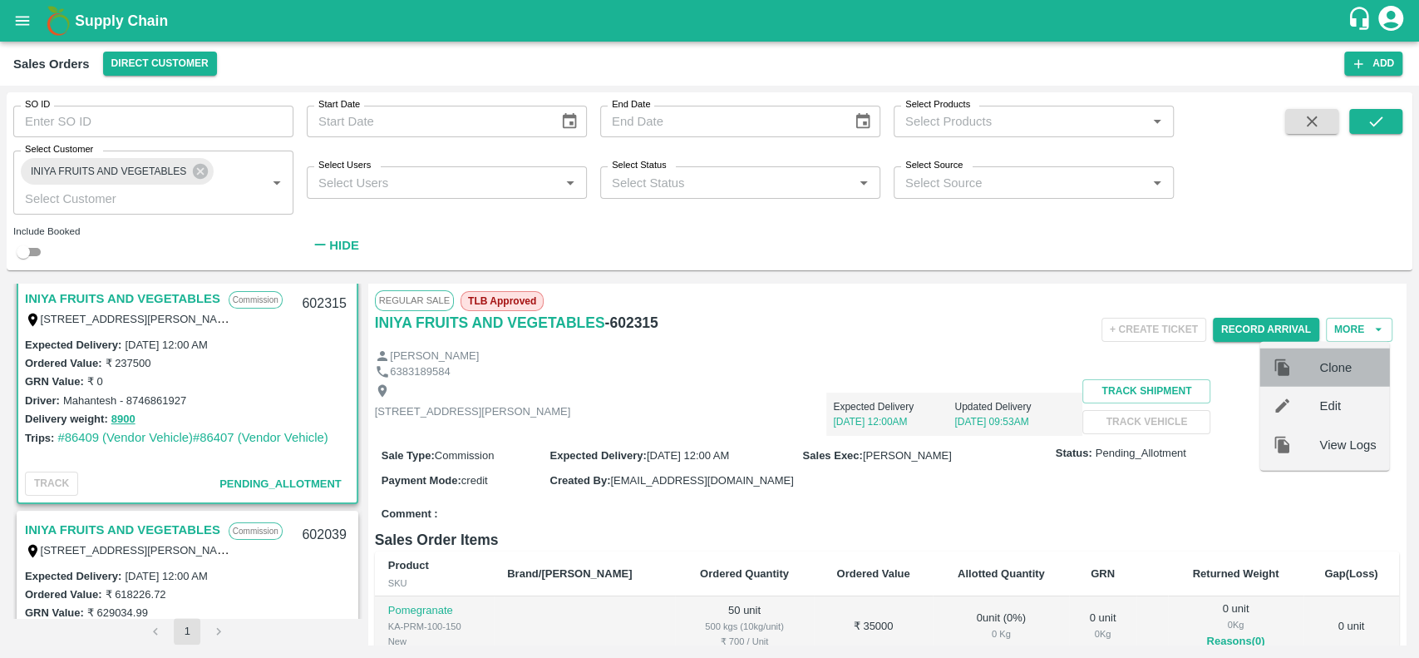
click at [1327, 372] on span "Clone" at bounding box center [1347, 367] width 57 height 18
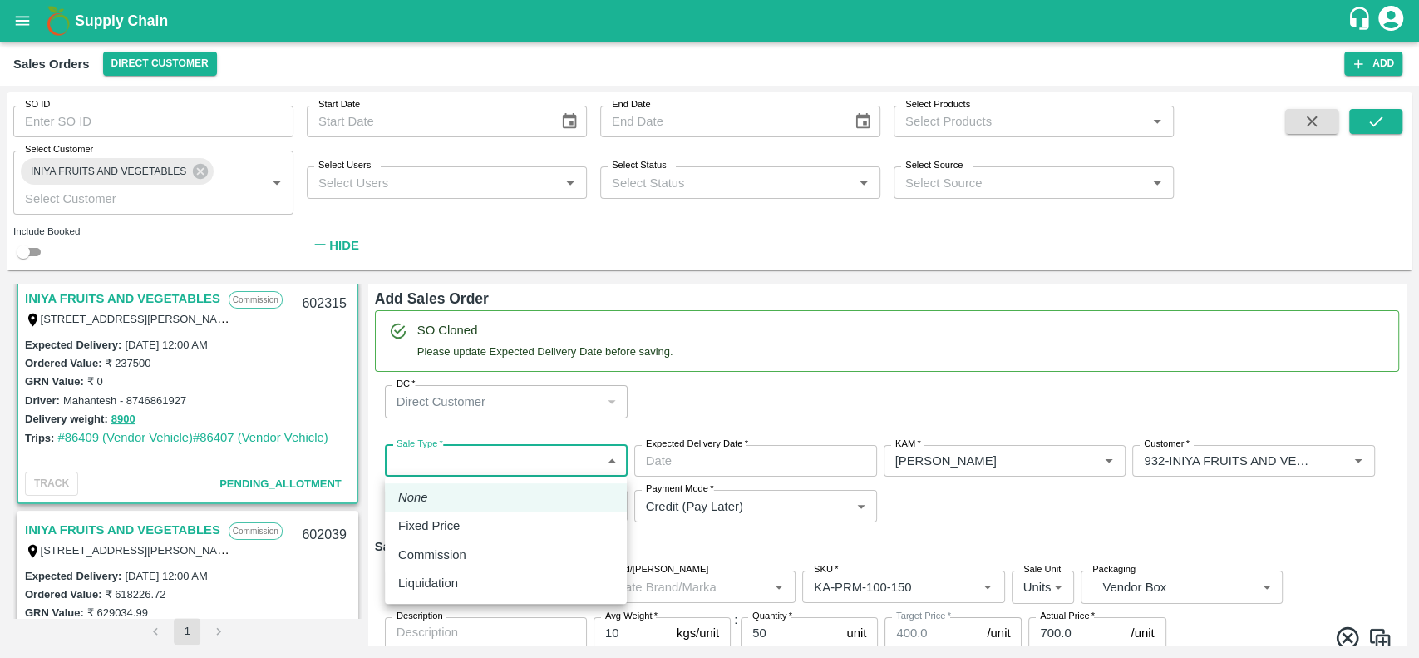
click at [580, 471] on body "Supply Chain Sales Orders Direct Customer Add SO ID SO ID Start Date Start Date…" at bounding box center [709, 329] width 1419 height 658
click at [472, 561] on div "Commission" at bounding box center [436, 554] width 76 height 18
type input "2"
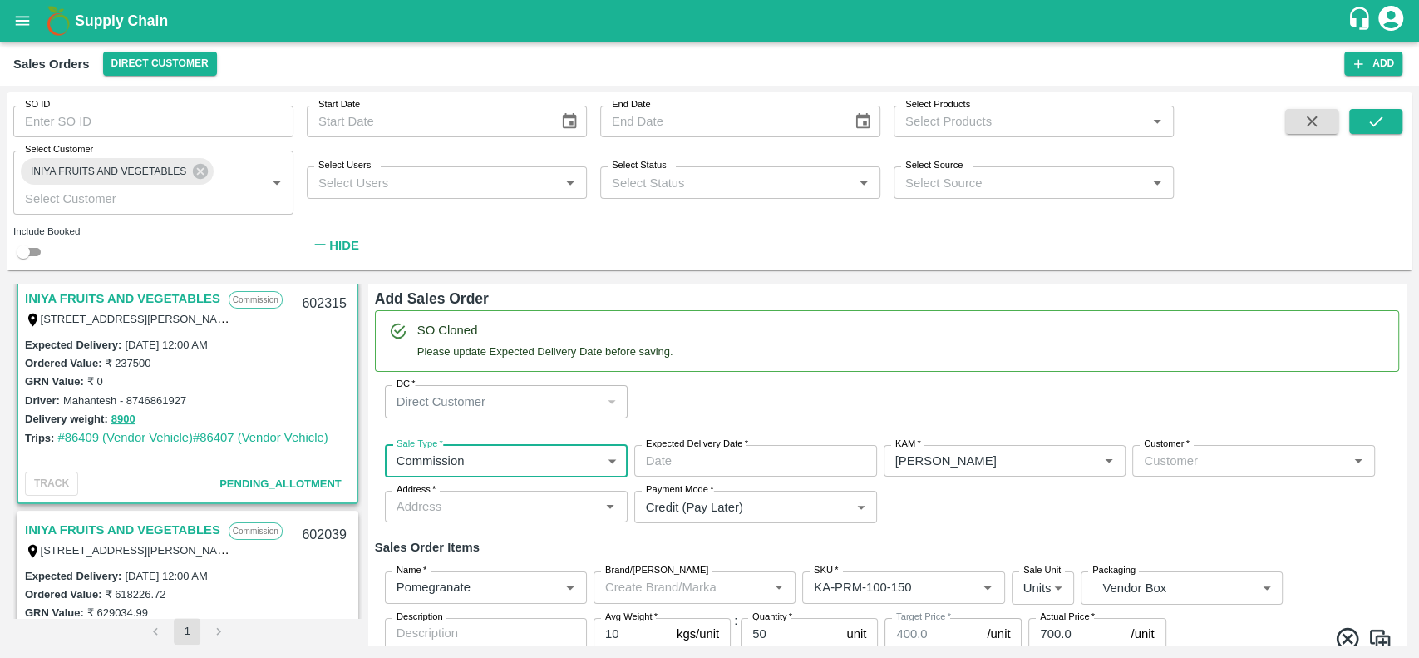
click at [662, 469] on input "Expected Delivery Date   *" at bounding box center [749, 461] width 231 height 32
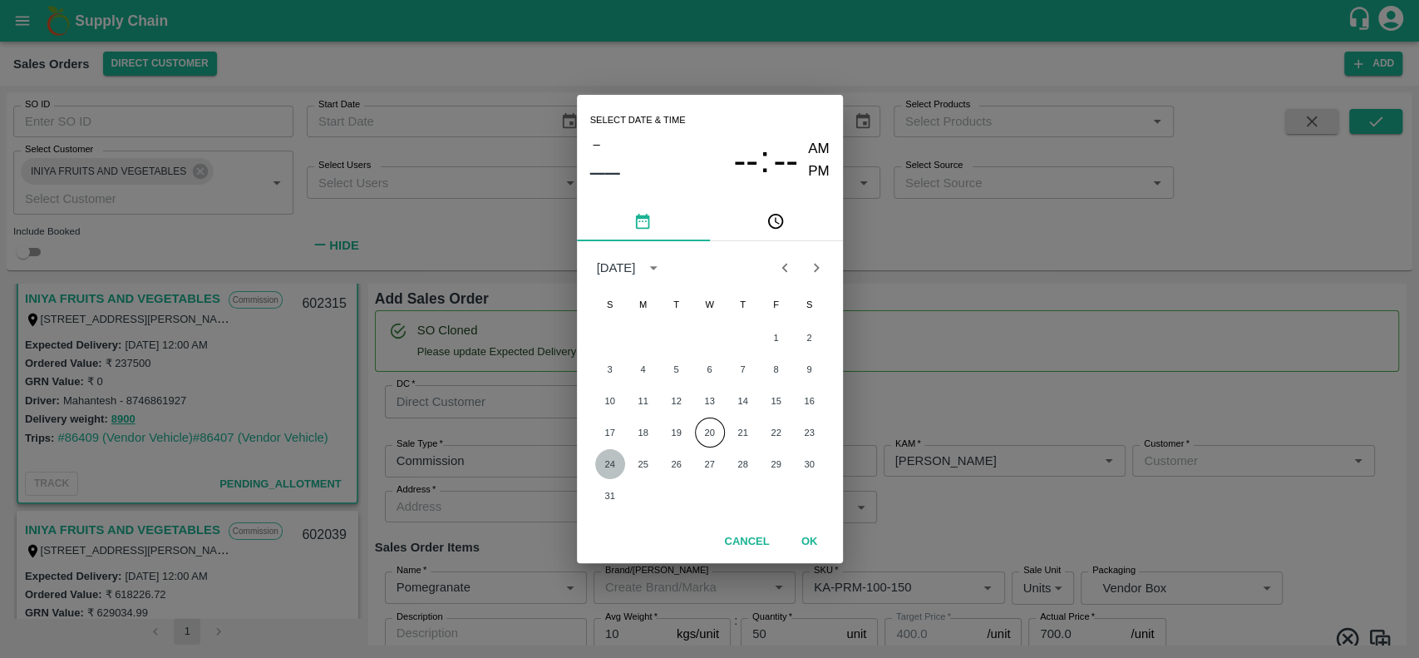
click at [611, 460] on button "24" at bounding box center [610, 464] width 30 height 30
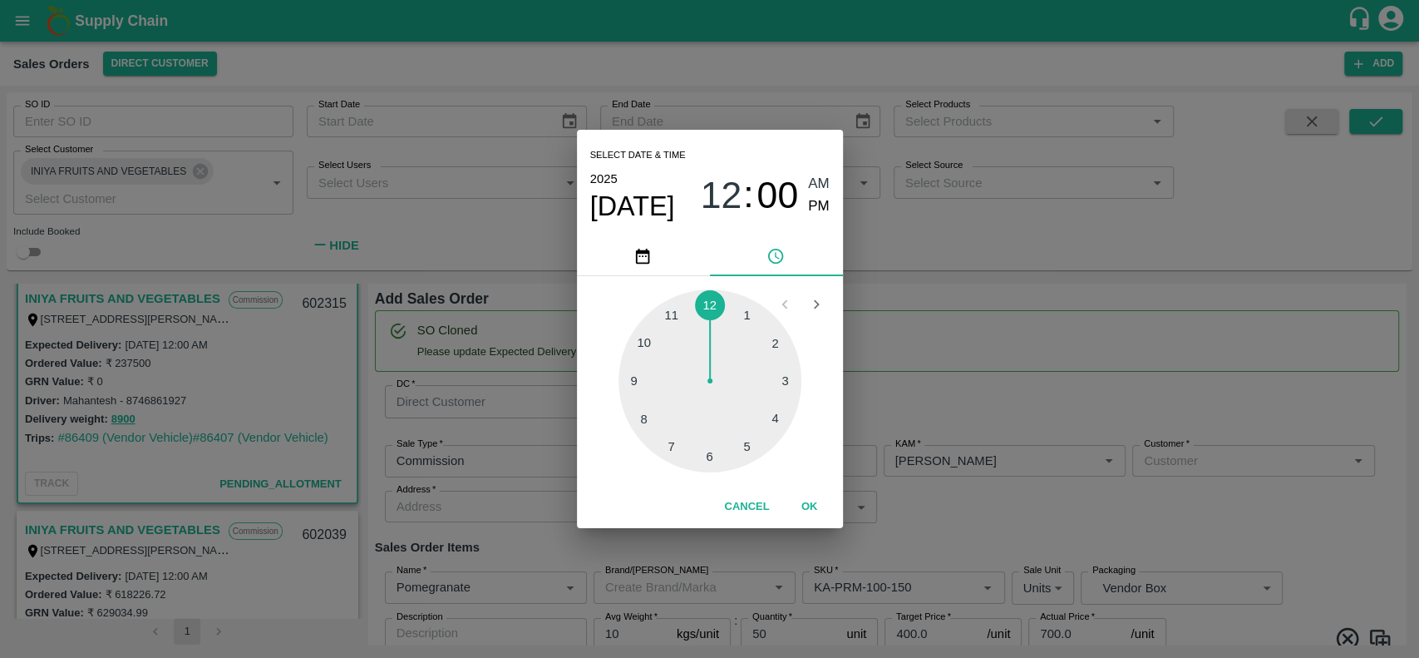
click at [669, 308] on div at bounding box center [710, 380] width 183 height 183
click at [816, 204] on span "PM" at bounding box center [819, 206] width 22 height 22
type input "24/08/2025 11:00 PM"
click at [799, 509] on button "OK" at bounding box center [809, 506] width 53 height 29
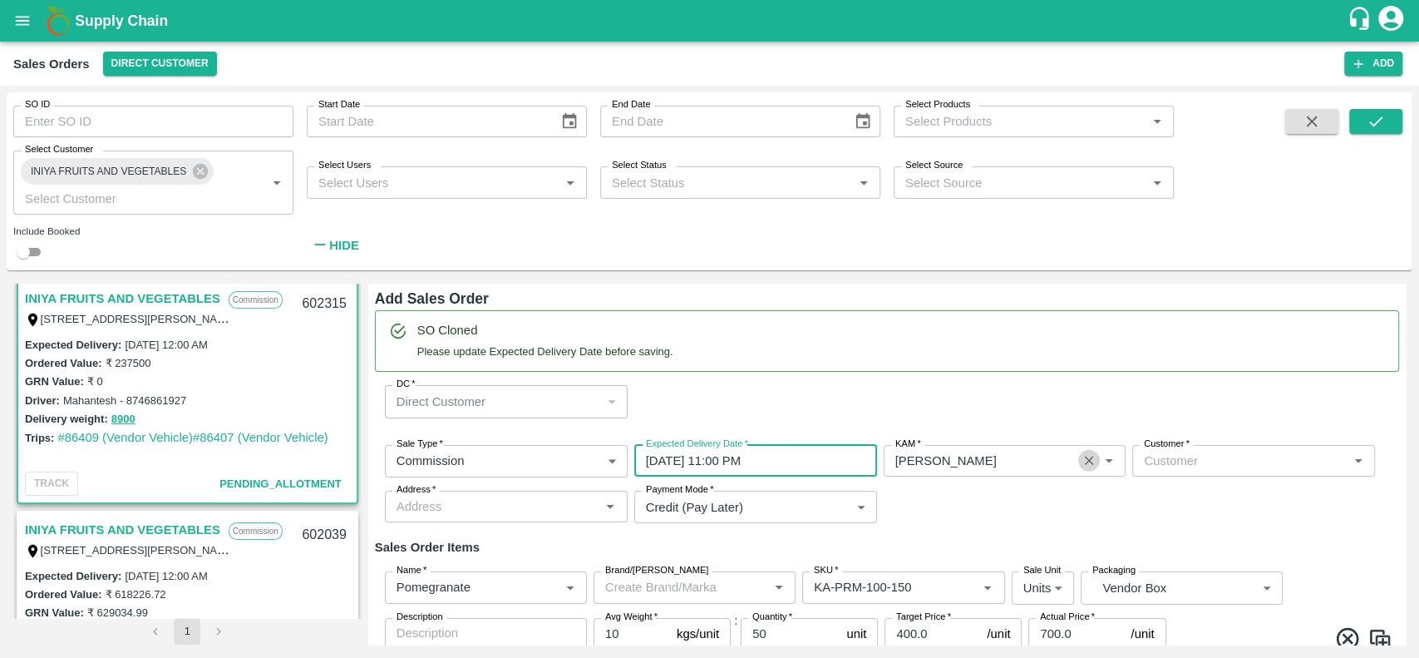
click at [1087, 456] on icon "Clear" at bounding box center [1090, 461] width 16 height 16
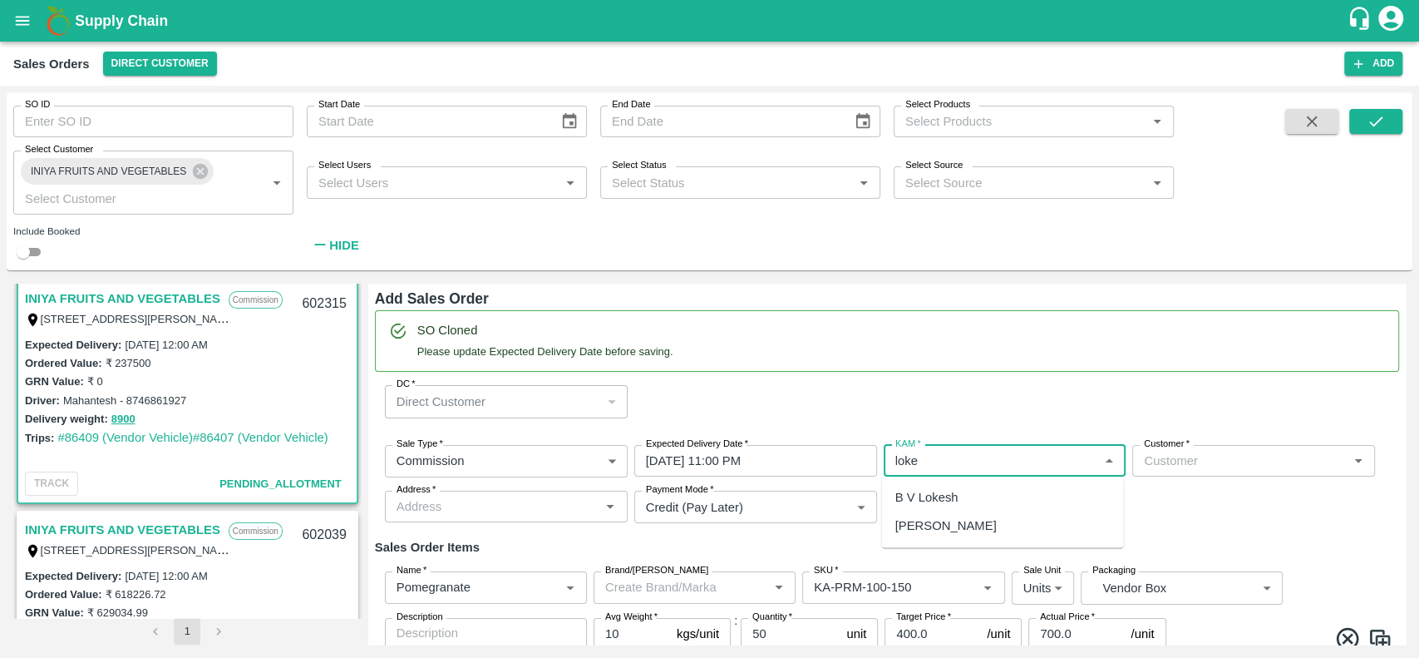
click at [1005, 486] on div "B V Lokesh" at bounding box center [1002, 497] width 242 height 28
type input "B V Lokesh"
click at [1168, 458] on input "Customer   *" at bounding box center [1239, 461] width 205 height 22
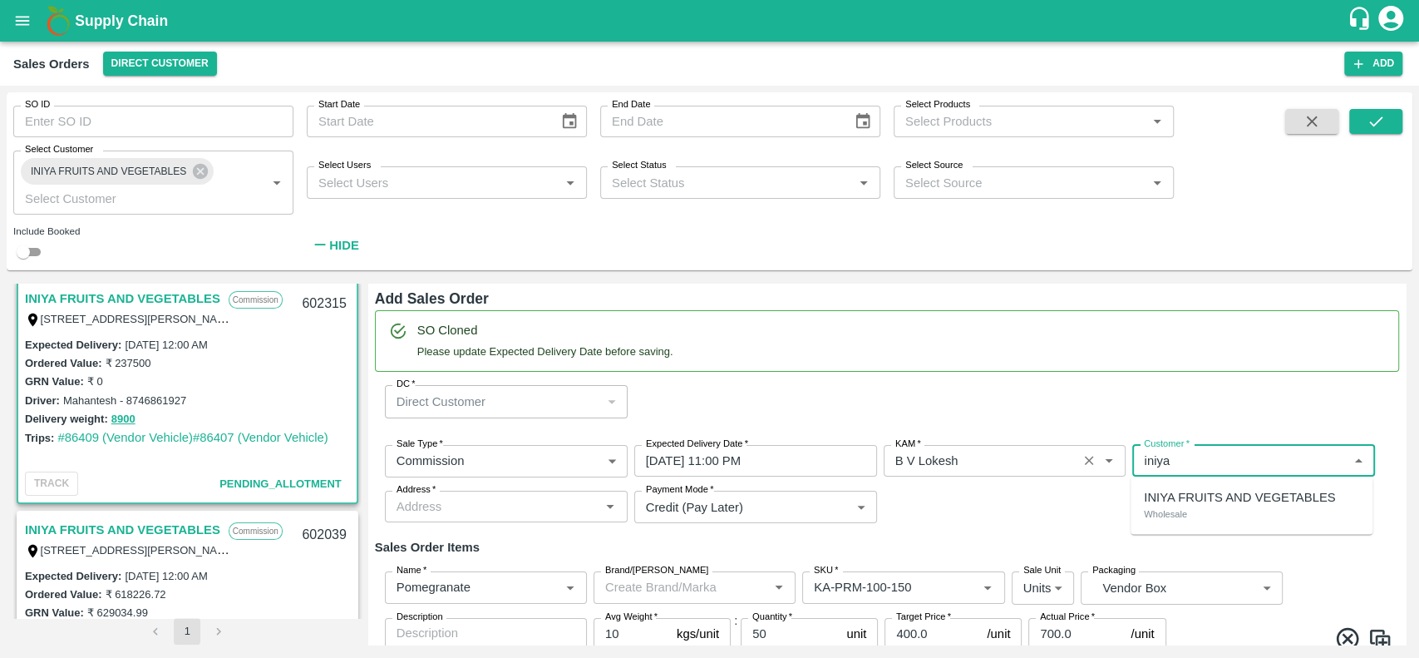
click at [1151, 501] on p "INIYA FRUITS AND VEGETABLES" at bounding box center [1239, 497] width 191 height 18
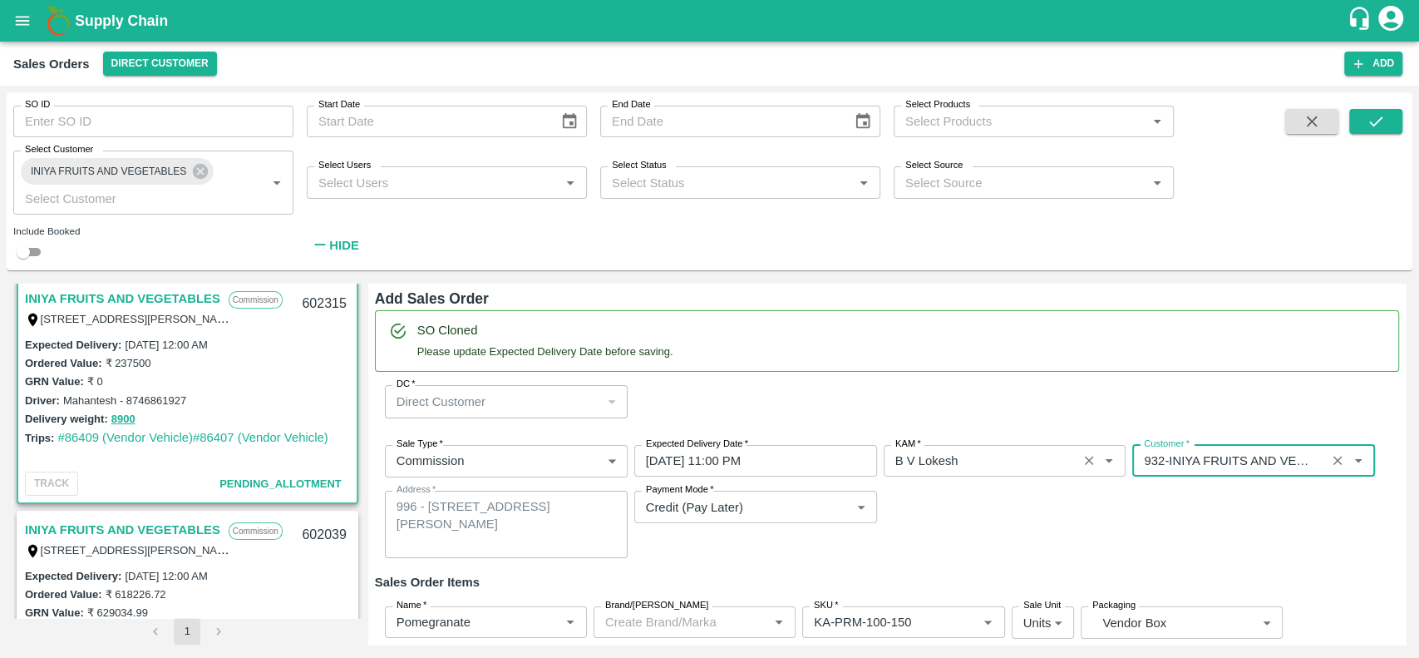
type input "932-INIYA FRUITS AND VEGETABLES"
click at [1099, 506] on div "Sale Type   * Commission 2 Sale Type Expected Delivery Date   * 24/08/2025 11:0…" at bounding box center [887, 501] width 1024 height 140
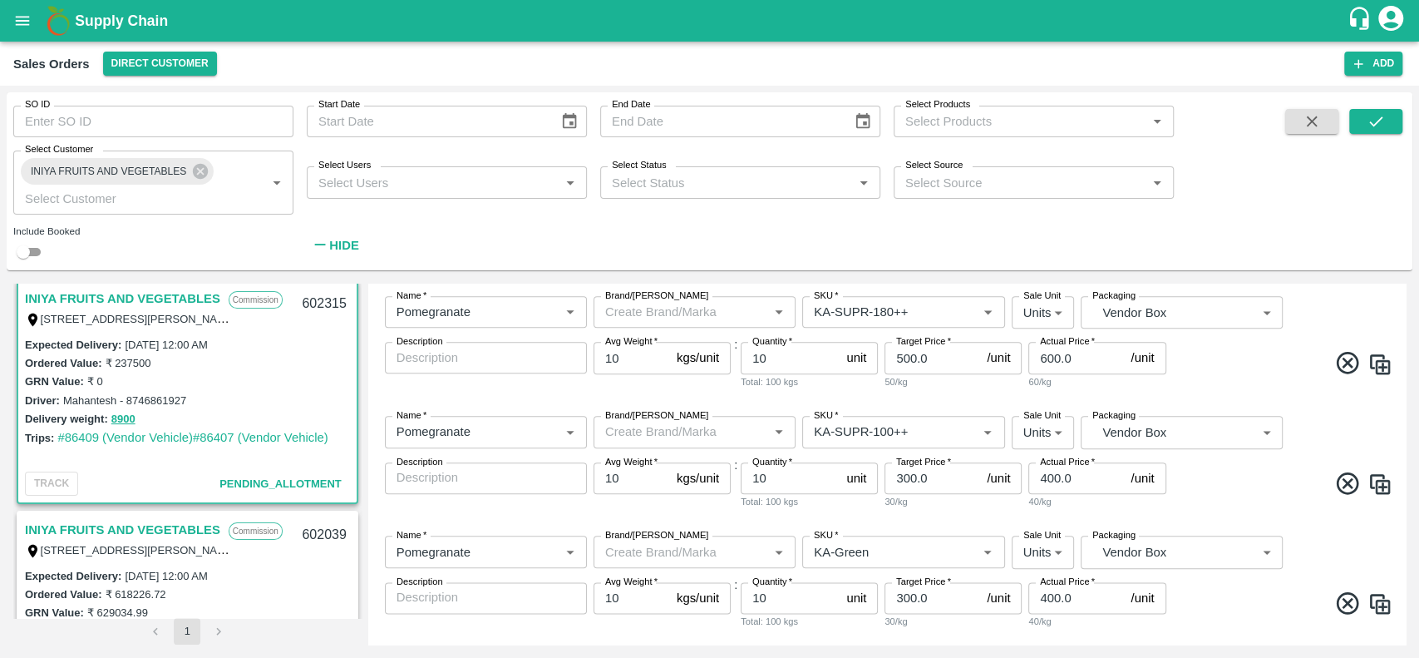
scroll to position [1457, 0]
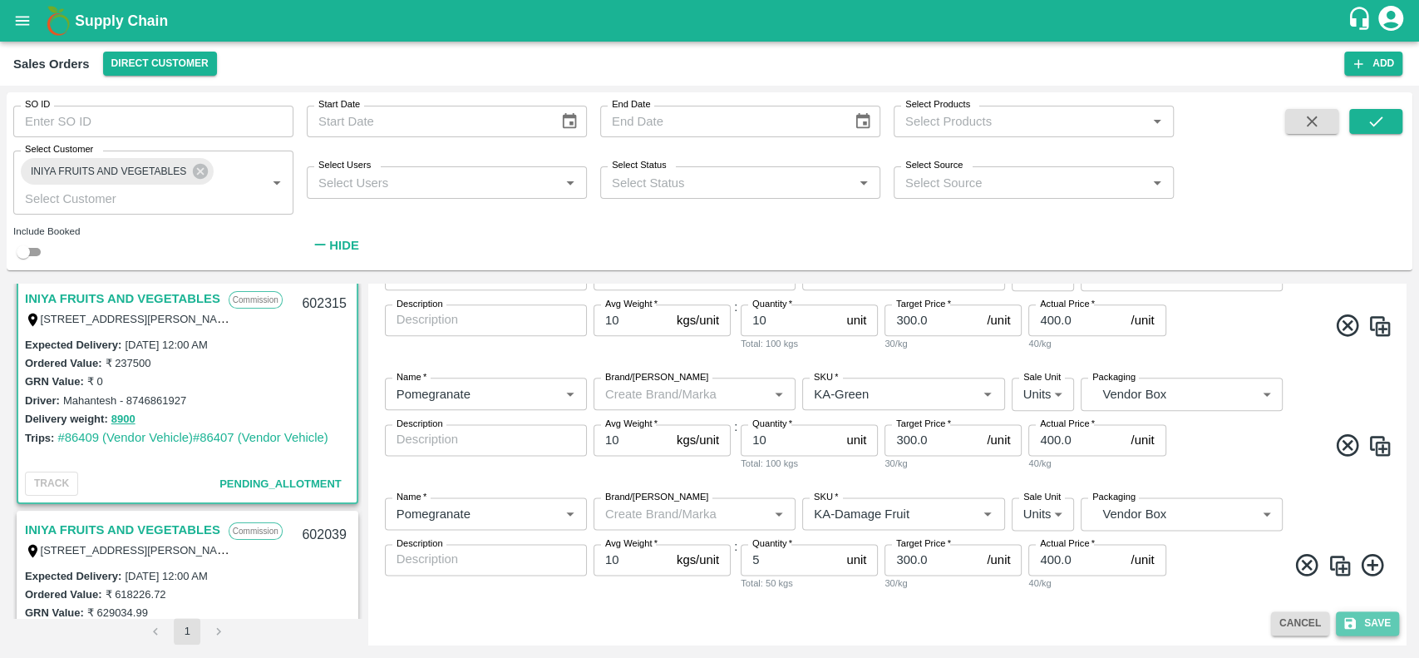
click at [1369, 629] on button "Save" at bounding box center [1367, 623] width 63 height 24
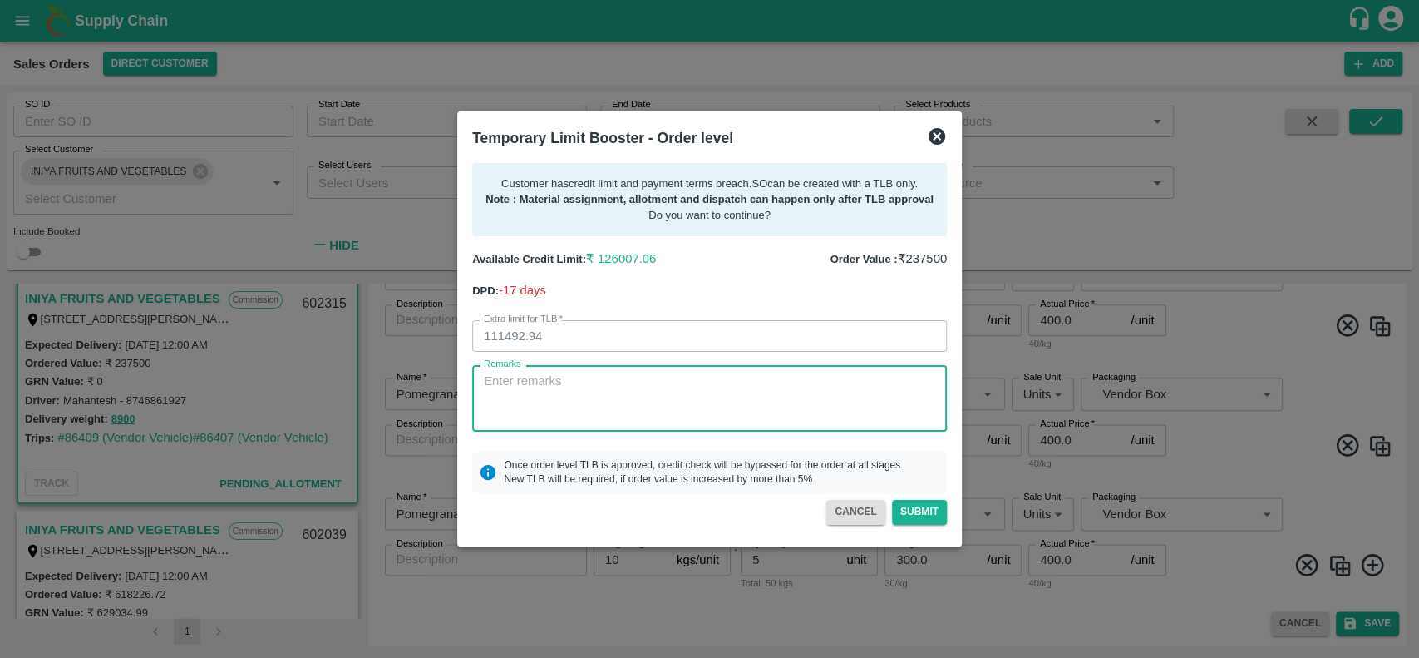
click at [599, 381] on textarea "Remarks" at bounding box center [709, 398] width 451 height 52
click at [747, 382] on textarea "For creation of SO. 12.5L of payment received" at bounding box center [709, 398] width 451 height 52
type textarea "For creation of SO. 12.5L of payment received on 18th an 20th August. Next paym…"
click at [910, 507] on button "Submit" at bounding box center [919, 512] width 55 height 24
